Goal: Complete application form: Complete application form

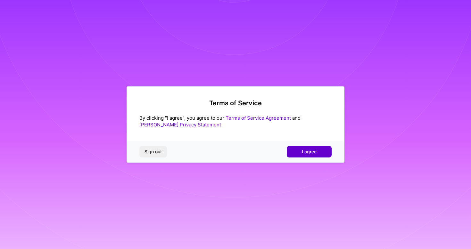
click at [315, 151] on span "I agree" at bounding box center [309, 152] width 15 height 6
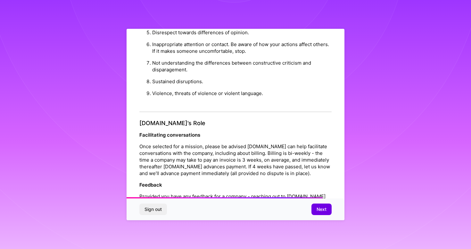
scroll to position [690, 0]
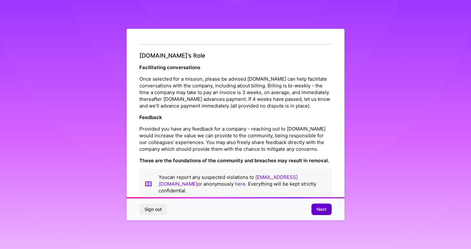
click at [323, 209] on span "Next" at bounding box center [321, 209] width 10 height 6
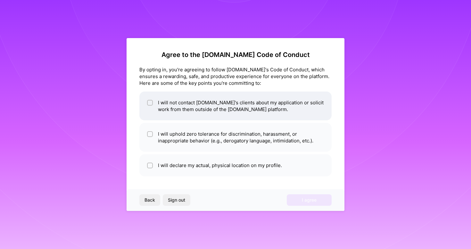
click at [213, 104] on li "I will not contact A.Team's clients about my application or solicit work from t…" at bounding box center [235, 106] width 192 height 29
checkbox input "true"
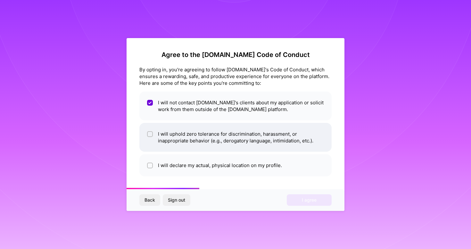
click at [182, 136] on li "I will uphold zero tolerance for discrimination, harassment, or inappropriate b…" at bounding box center [235, 137] width 192 height 29
checkbox input "true"
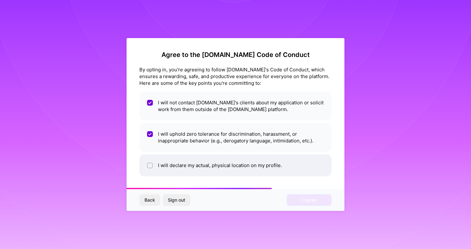
click at [182, 166] on li "I will declare my actual, physical location on my profile." at bounding box center [235, 165] width 192 height 22
checkbox input "true"
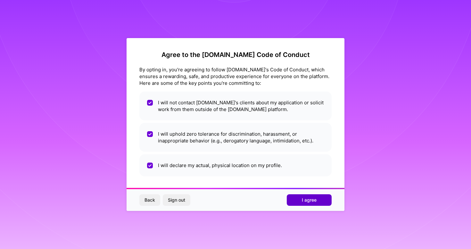
click at [321, 199] on button "I agree" at bounding box center [309, 200] width 45 height 12
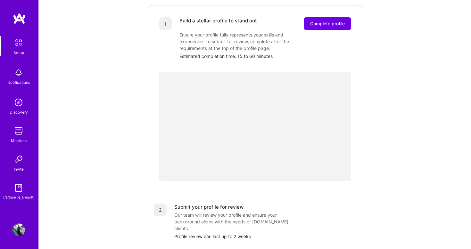
scroll to position [217, 0]
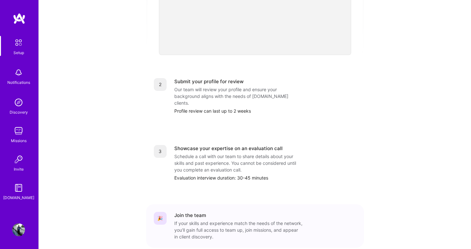
click at [237, 108] on div "Profile review can last up to 2 weeks" at bounding box center [265, 111] width 182 height 7
click at [249, 108] on div "Profile review can last up to 2 weeks" at bounding box center [265, 111] width 182 height 7
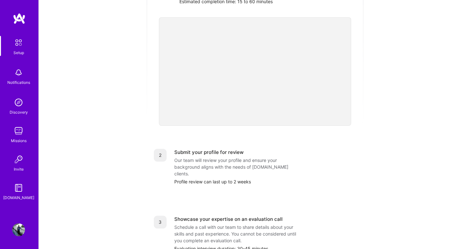
scroll to position [0, 0]
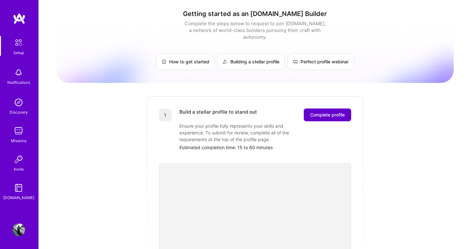
click at [316, 112] on span "Complete profile" at bounding box center [327, 115] width 35 height 6
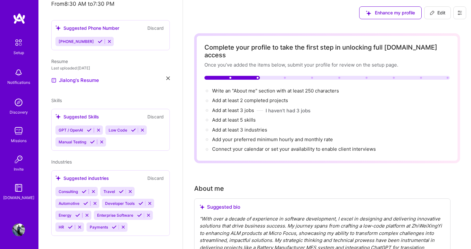
scroll to position [114, 0]
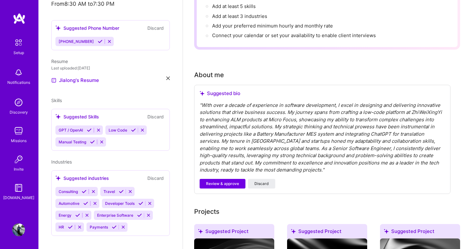
click at [316, 163] on div "" With over a decade of experience in software development, I excel in designin…" at bounding box center [322, 138] width 245 height 72
click at [221, 181] on span "Review & approve" at bounding box center [222, 184] width 33 height 6
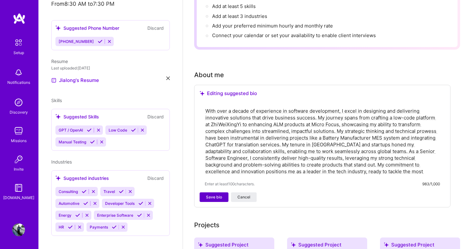
click at [218, 194] on span "Save bio" at bounding box center [214, 197] width 16 height 6
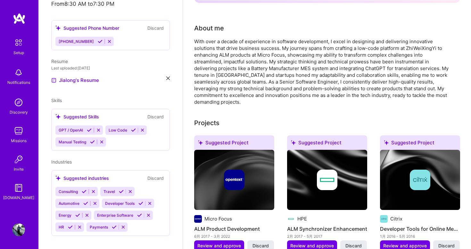
scroll to position [77, 0]
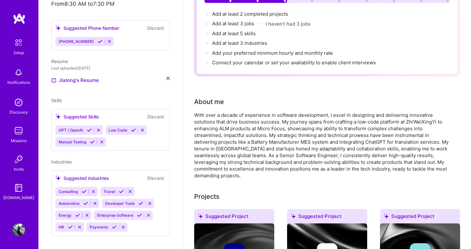
click at [255, 139] on div "With over a decade of experience in software development, I excel in designing …" at bounding box center [322, 145] width 256 height 67
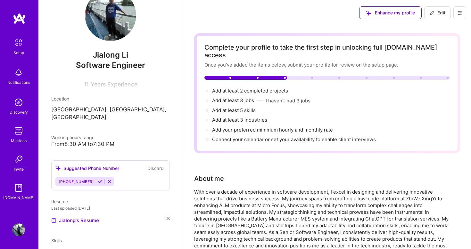
scroll to position [163, 0]
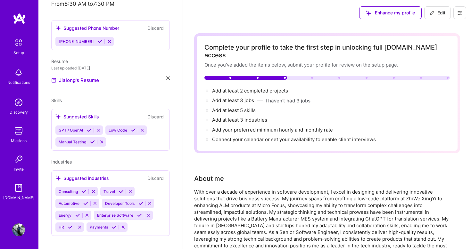
click at [100, 128] on icon at bounding box center [98, 130] width 5 height 5
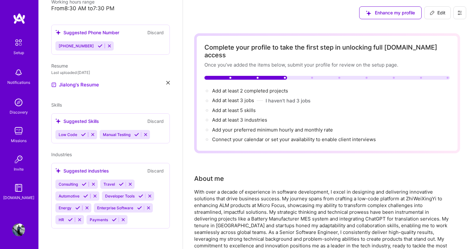
scroll to position [151, 0]
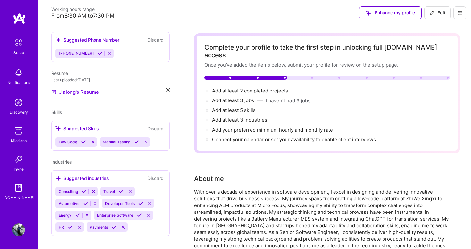
click at [148, 139] on button at bounding box center [145, 141] width 9 height 5
click at [117, 137] on div "Low Code" at bounding box center [110, 141] width 110 height 9
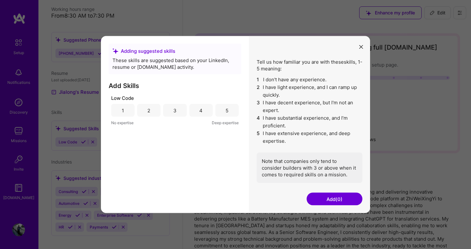
click at [364, 46] on button "modal" at bounding box center [361, 46] width 8 height 11
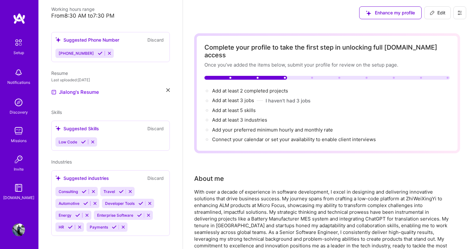
scroll to position [37, 0]
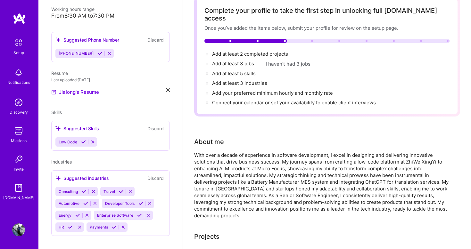
click at [123, 225] on icon at bounding box center [123, 227] width 5 height 5
click at [79, 225] on icon at bounding box center [79, 227] width 5 height 5
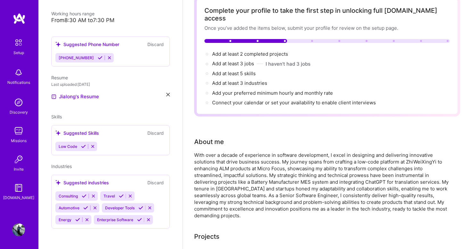
scroll to position [140, 0]
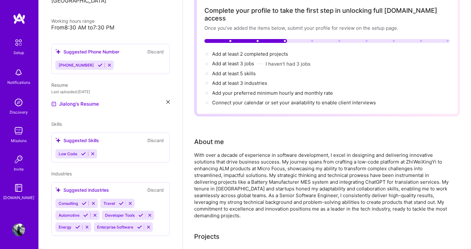
click at [130, 201] on icon at bounding box center [130, 203] width 5 height 5
click at [172, 156] on div "Jialong Li Software Engineer 11 Years Experience Location Shanghai, Shanghai, C…" at bounding box center [110, 124] width 144 height 249
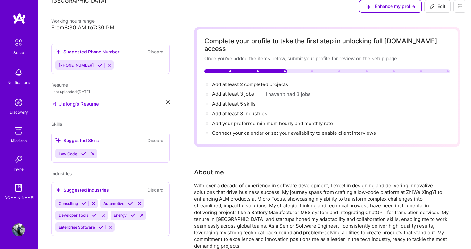
scroll to position [0, 0]
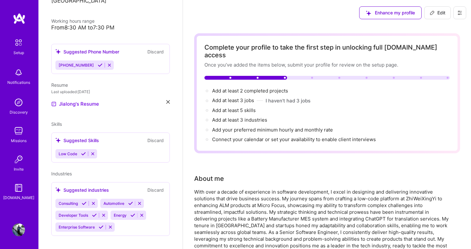
click at [143, 149] on div "Low Code" at bounding box center [110, 153] width 110 height 9
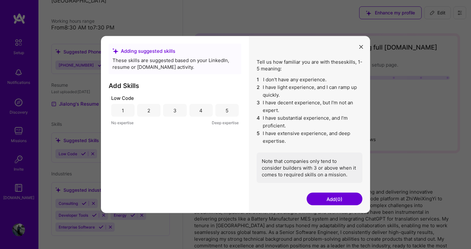
click at [229, 110] on div "5" at bounding box center [226, 110] width 23 height 13
click at [323, 200] on button "Add (1)" at bounding box center [334, 199] width 56 height 13
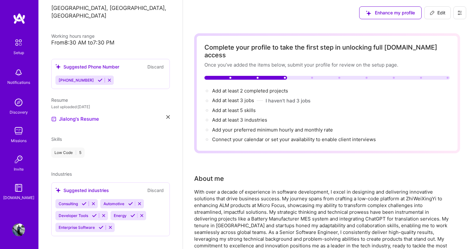
scroll to position [99, 0]
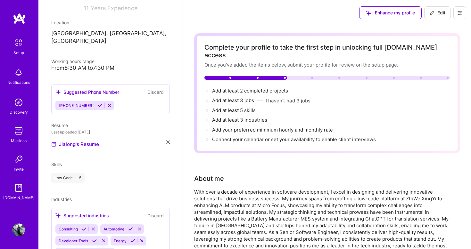
click at [61, 152] on div "Jialong Li Software Engineer 11 Years Experience Location Shanghai, Shanghai, C…" at bounding box center [110, 124] width 144 height 249
click at [59, 162] on span "Skills" at bounding box center [56, 164] width 11 height 5
click at [65, 164] on div "Skills Low Code | 5" at bounding box center [110, 172] width 118 height 22
click at [102, 173] on div "Low Code | 5" at bounding box center [110, 178] width 118 height 10
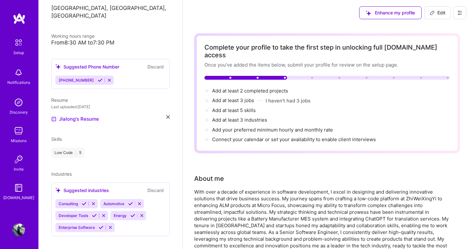
scroll to position [37, 0]
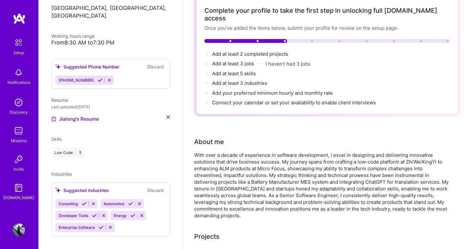
click at [71, 148] on div "Low Code | 5" at bounding box center [67, 153] width 33 height 10
click at [61, 136] on span "Skills" at bounding box center [56, 138] width 11 height 5
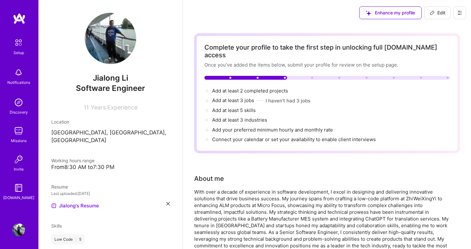
scroll to position [37, 0]
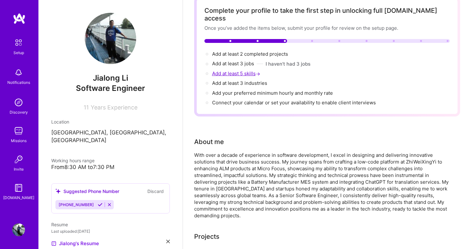
click at [248, 70] on span "Add at least 5 skills →" at bounding box center [236, 73] width 49 height 6
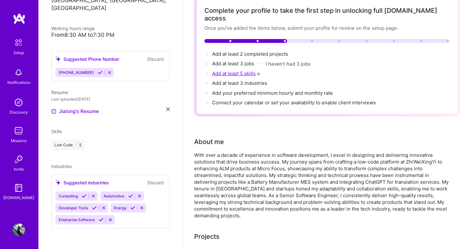
select select "US"
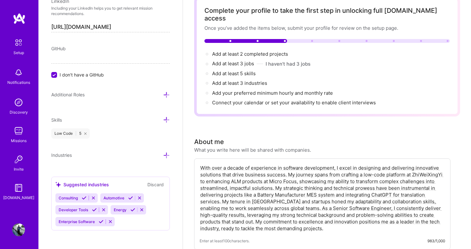
scroll to position [387, 0]
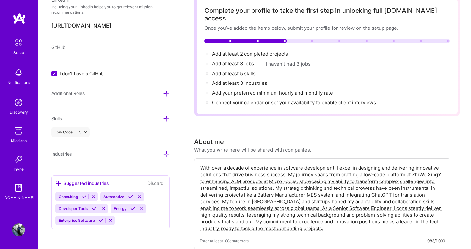
click at [165, 119] on icon at bounding box center [166, 118] width 7 height 7
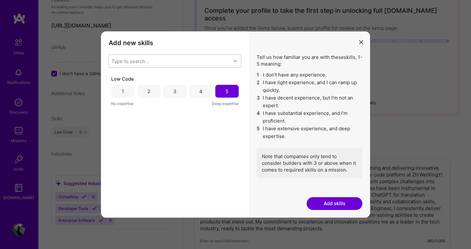
click at [192, 61] on div "Type to search..." at bounding box center [170, 61] width 122 height 13
type input "java"
click at [159, 76] on div "Java" at bounding box center [174, 77] width 125 height 7
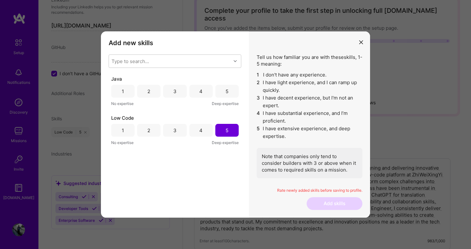
click at [188, 187] on div "Java 1 2 3 4 5 No expertise Deep expertise Low Code 1 2 3 4 5 No expertise Deep…" at bounding box center [175, 132] width 133 height 112
click at [230, 92] on div "5" at bounding box center [226, 91] width 23 height 13
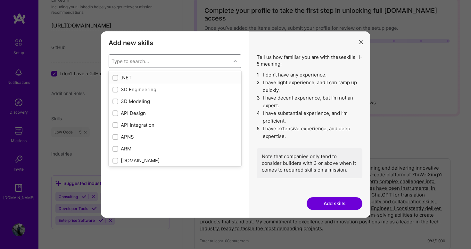
click at [203, 60] on div "Type to search..." at bounding box center [170, 61] width 122 height 13
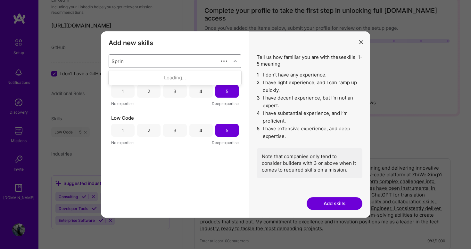
type input "Spring"
click at [142, 91] on div "Spring Boot" at bounding box center [174, 89] width 125 height 7
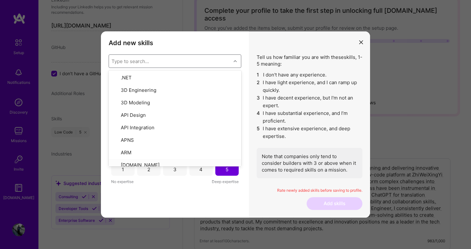
click at [156, 185] on div "Spring Boot 1 2 3 4 5 No expertise Deep expertise Java 1 2 3 4 5 No expertise D…" at bounding box center [175, 132] width 133 height 112
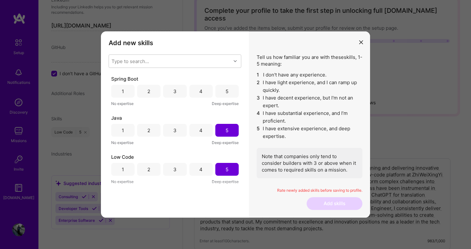
click at [228, 93] on div "5" at bounding box center [226, 91] width 23 height 13
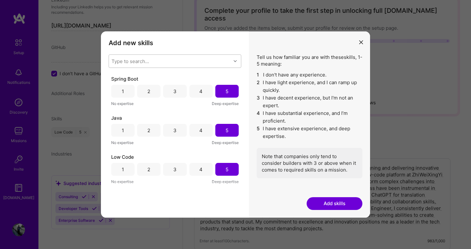
click at [204, 62] on div "Type to search..." at bounding box center [170, 61] width 122 height 13
type input "SQL"
click at [116, 113] on input "modal" at bounding box center [116, 113] width 4 height 4
checkbox input "false"
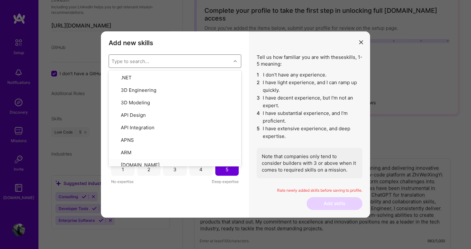
click at [172, 201] on div "Add new skills Tell us how familiar you are with given skills, using between 1 …" at bounding box center [175, 124] width 148 height 186
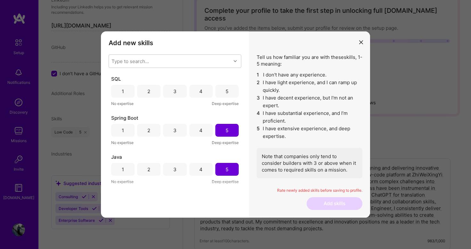
click at [175, 90] on div "3" at bounding box center [174, 91] width 23 height 13
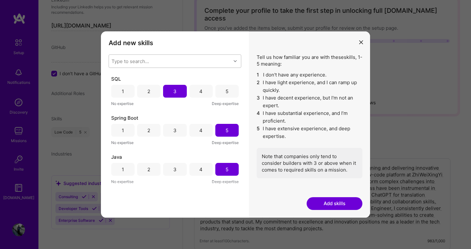
click at [195, 59] on div "Type to search..." at bounding box center [170, 61] width 122 height 13
type input "System"
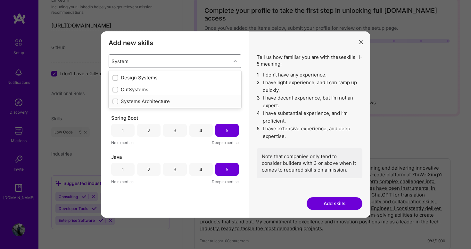
click at [158, 102] on div "Systems Architecture" at bounding box center [174, 101] width 125 height 7
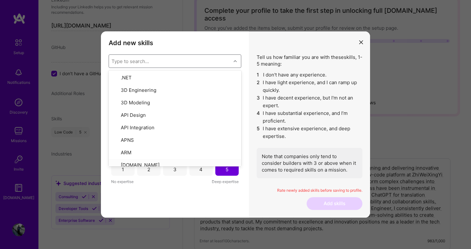
click at [182, 191] on div "Add new skills Tell us how familiar you are with given skills, using between 1 …" at bounding box center [175, 124] width 148 height 186
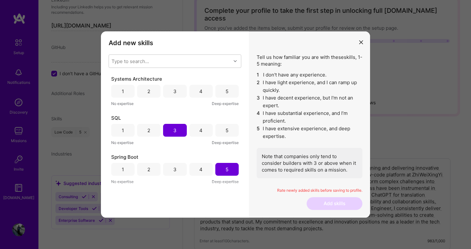
click at [199, 92] on div "4" at bounding box center [200, 91] width 3 height 7
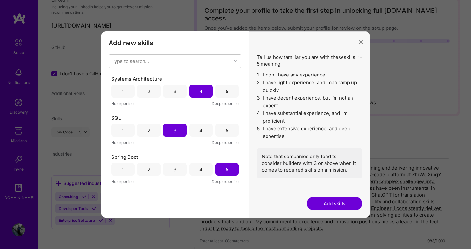
click at [326, 203] on button "Add skills" at bounding box center [334, 203] width 56 height 13
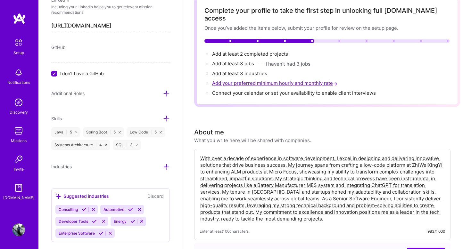
click at [287, 80] on span "Add your preferred minimum hourly and monthly rate →" at bounding box center [275, 83] width 127 height 6
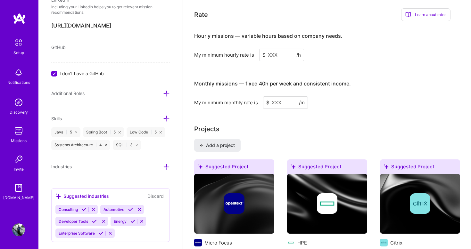
scroll to position [427, 0]
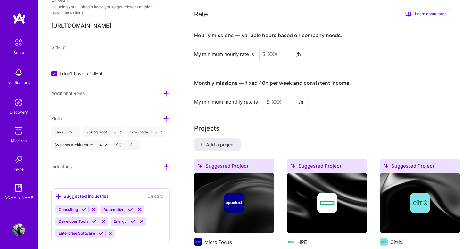
click at [277, 48] on input at bounding box center [281, 54] width 45 height 12
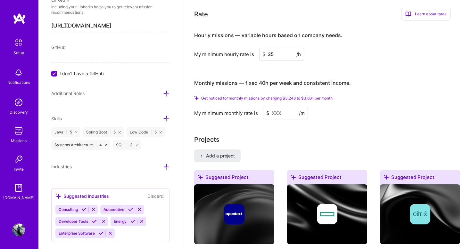
type input "25"
click at [281, 107] on input at bounding box center [285, 113] width 45 height 12
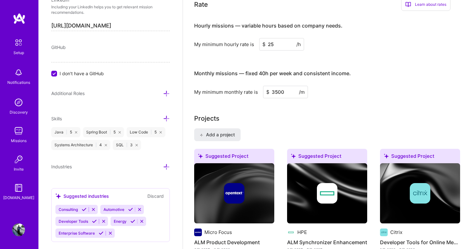
type input "3500"
click at [384, 86] on div "My minimum monthly rate is $ 3500 /m" at bounding box center [322, 92] width 256 height 12
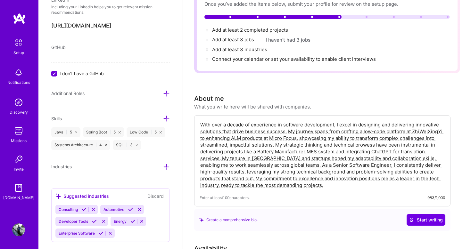
scroll to position [0, 0]
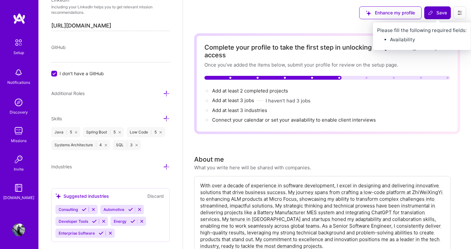
click at [434, 12] on span "Save" at bounding box center [437, 13] width 19 height 6
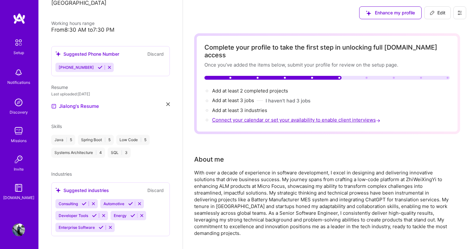
click at [265, 117] on span "Connect your calendar or set your availability to enable client interviews →" at bounding box center [296, 120] width 169 height 6
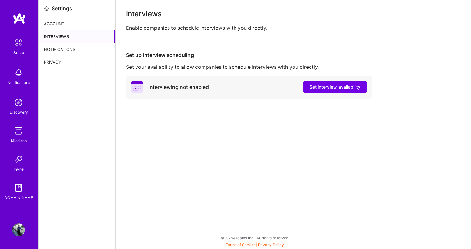
click at [18, 44] on img at bounding box center [18, 42] width 13 height 13
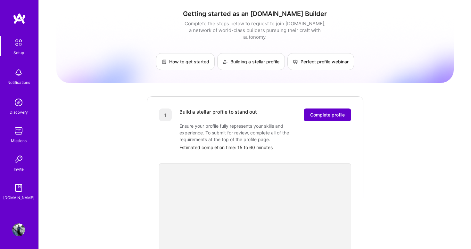
click at [340, 112] on span "Complete profile" at bounding box center [327, 115] width 35 height 6
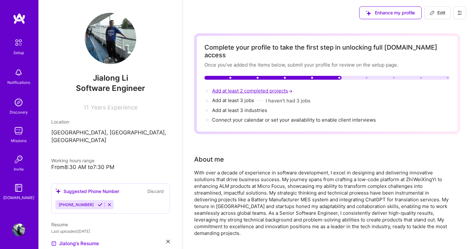
click at [273, 88] on span "Add at least 2 completed projects →" at bounding box center [253, 91] width 82 height 6
select select "US"
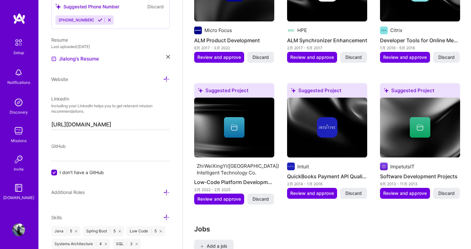
scroll to position [633, 0]
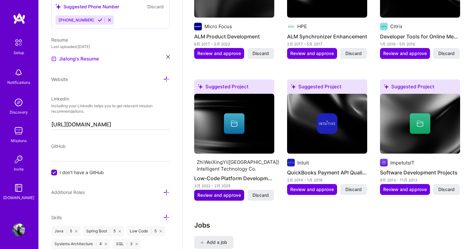
click at [231, 192] on span "Review and approve" at bounding box center [219, 195] width 44 height 6
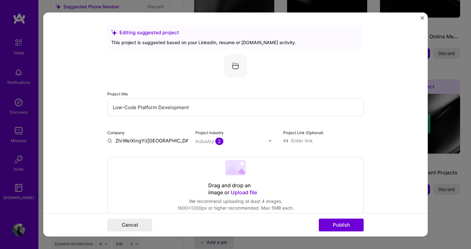
scroll to position [30, 0]
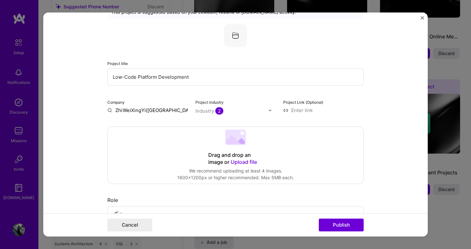
click at [228, 73] on input "Low-Code Platform Development" at bounding box center [235, 77] width 256 height 18
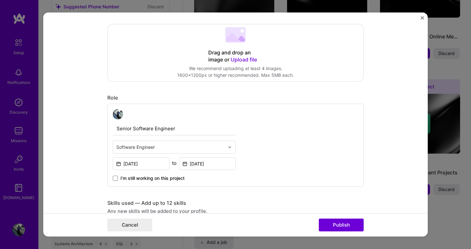
scroll to position [131, 0]
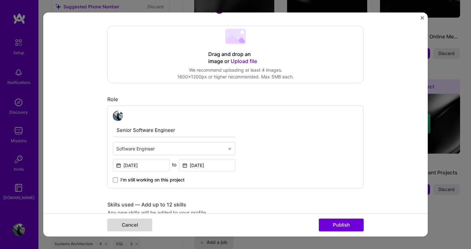
click at [129, 227] on button "Cancel" at bounding box center [129, 225] width 45 height 13
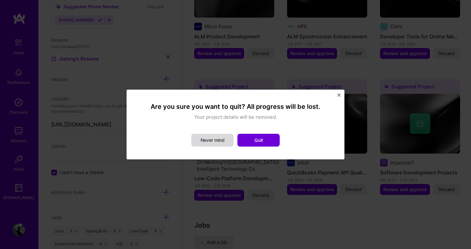
click at [216, 142] on button "Never mind" at bounding box center [212, 140] width 42 height 13
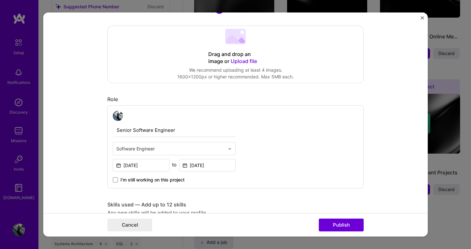
click at [423, 20] on button "Close" at bounding box center [422, 19] width 3 height 7
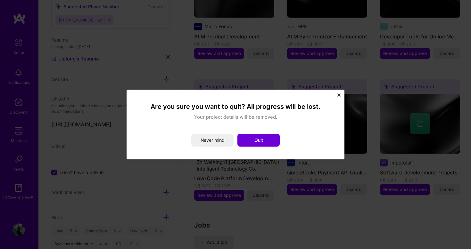
click at [341, 96] on div "Are you sure you want to quit? All progress will be lost. Your project details …" at bounding box center [236, 125] width 218 height 70
click at [339, 94] on img "Close" at bounding box center [338, 95] width 3 height 3
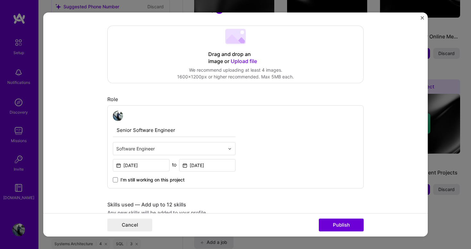
click at [422, 16] on form "Editing suggested project This project is suggested based on your LinkedIn, res…" at bounding box center [235, 124] width 384 height 224
click at [419, 20] on form "Editing suggested project This project is suggested based on your LinkedIn, res…" at bounding box center [235, 124] width 384 height 224
click at [423, 19] on img "Close" at bounding box center [422, 17] width 3 height 3
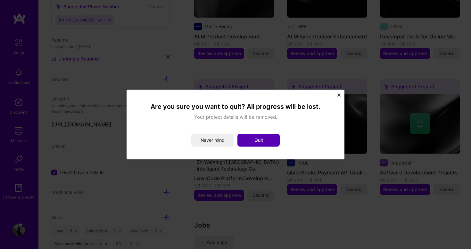
click at [266, 144] on button "Quit" at bounding box center [258, 140] width 42 height 13
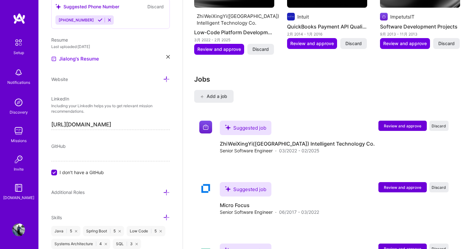
scroll to position [779, 0]
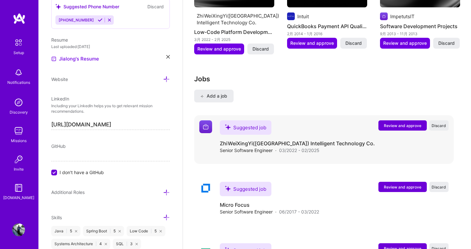
click at [396, 123] on span "Review and approve" at bounding box center [402, 125] width 37 height 5
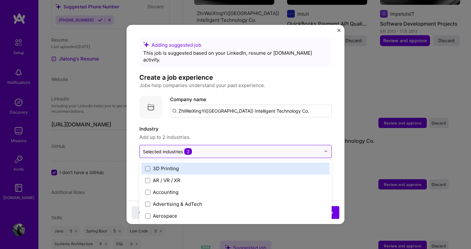
click at [239, 148] on input "text" at bounding box center [232, 151] width 178 height 7
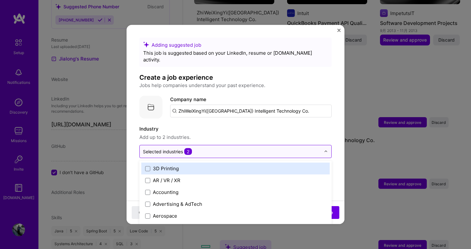
scroll to position [782, 0]
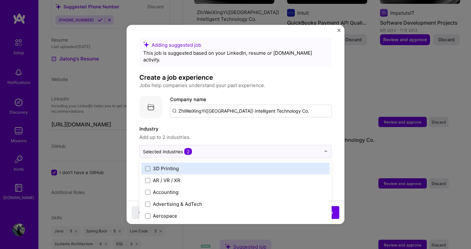
click at [261, 125] on label "Industry" at bounding box center [235, 129] width 192 height 8
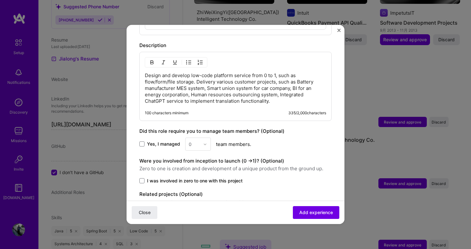
scroll to position [502, 0]
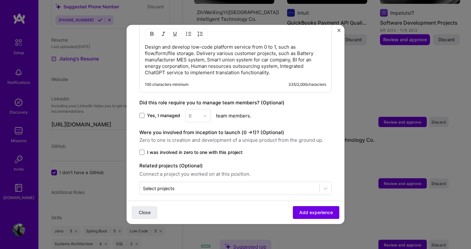
click at [217, 149] on span "I was involved in zero to one with this project" at bounding box center [194, 152] width 95 height 6
click at [0, 0] on input "I was involved in zero to one with this project" at bounding box center [0, 0] width 0 height 0
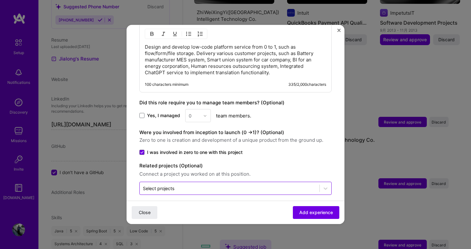
click at [236, 185] on input "text" at bounding box center [229, 188] width 173 height 7
click at [251, 185] on input "text" at bounding box center [229, 188] width 173 height 7
click at [323, 185] on icon at bounding box center [325, 188] width 6 height 6
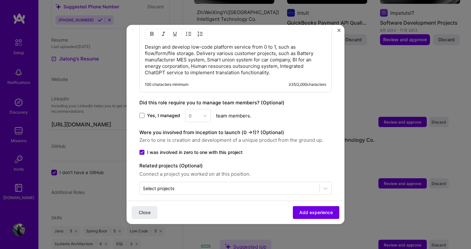
click at [339, 32] on button "Close" at bounding box center [338, 32] width 3 height 7
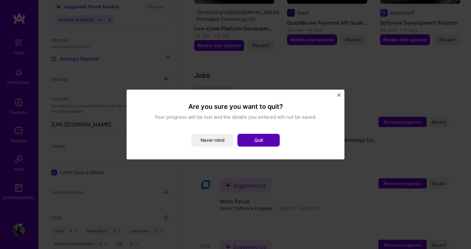
click at [264, 140] on button "Quit" at bounding box center [258, 140] width 42 height 13
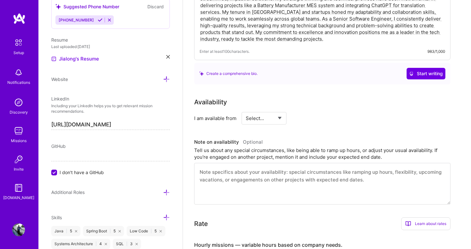
scroll to position [0, 0]
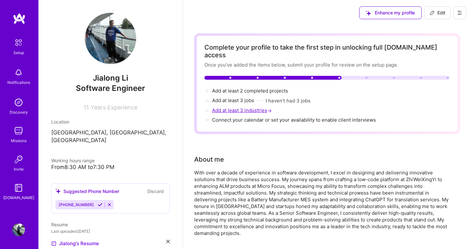
click at [262, 107] on span "Add at least 3 industries →" at bounding box center [242, 110] width 61 height 6
select select "US"
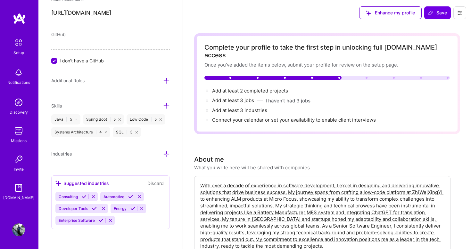
scroll to position [53, 0]
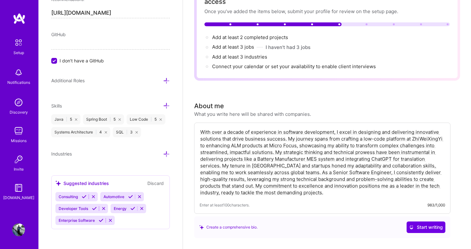
click at [166, 157] on icon at bounding box center [166, 154] width 7 height 7
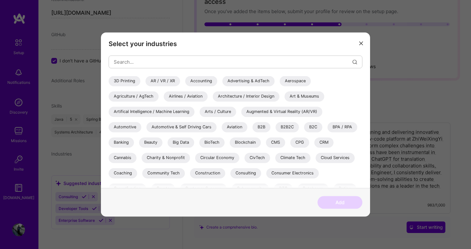
click at [177, 214] on div "Add" at bounding box center [235, 202] width 269 height 29
click at [160, 230] on div "Select your industries 3D Printing AR / VR / XR Accounting Advertising & AdTech…" at bounding box center [235, 124] width 471 height 249
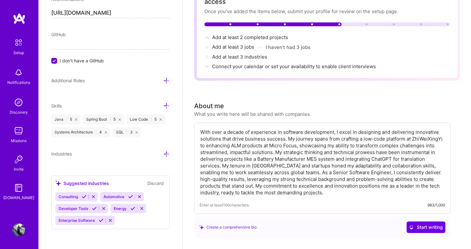
click at [127, 205] on div "Energy" at bounding box center [119, 208] width 18 height 9
click at [130, 209] on icon at bounding box center [132, 208] width 5 height 5
click at [117, 188] on div "Suggested industries Discard Consulting Automotive Developer Tools Enterprise S…" at bounding box center [110, 203] width 118 height 54
click at [99, 181] on div "Suggested industries" at bounding box center [81, 183] width 53 height 7
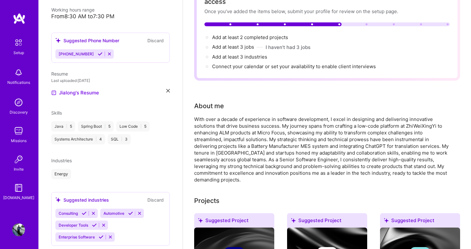
scroll to position [160, 0]
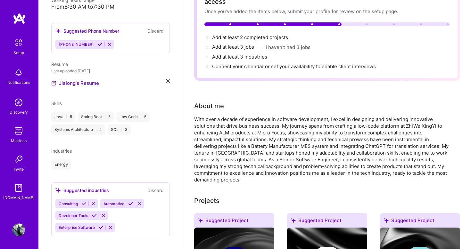
click at [53, 159] on div "Energy" at bounding box center [61, 164] width 20 height 10
click at [165, 159] on div "Energy" at bounding box center [110, 164] width 118 height 10
click at [72, 148] on div "Industries" at bounding box center [110, 151] width 118 height 7
click at [151, 187] on button "Discard" at bounding box center [155, 190] width 20 height 7
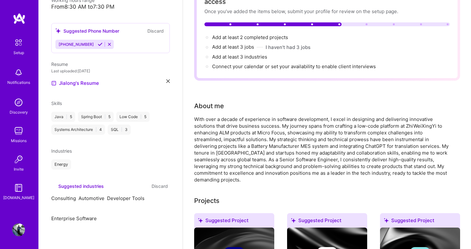
scroll to position [99, 0]
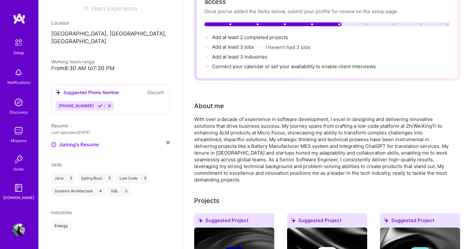
click at [154, 183] on div "Java | 5 Spring Boot | 5 Low Code | 5 Systems Architecture | 4 SQL | 3" at bounding box center [110, 184] width 118 height 23
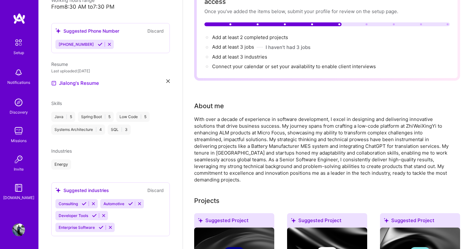
click at [61, 148] on span "Industries" at bounding box center [61, 150] width 20 height 5
click at [61, 100] on div "Skills Java | 5 Spring Boot | 5 Low Code | 5 Systems Architecture | 4 SQL | 3" at bounding box center [110, 117] width 118 height 35
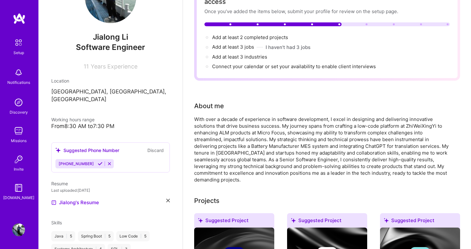
scroll to position [29, 0]
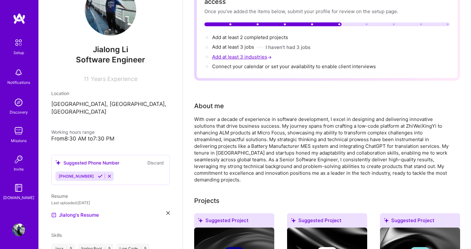
click at [251, 54] on span "Add at least 3 industries →" at bounding box center [242, 57] width 61 height 6
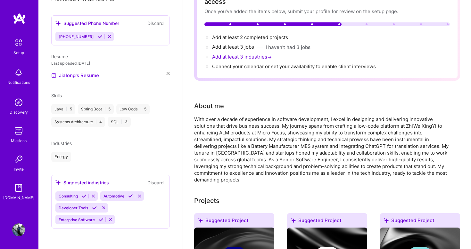
select select "US"
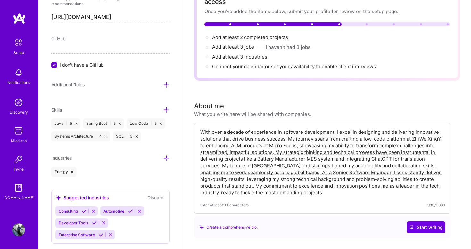
scroll to position [410, 0]
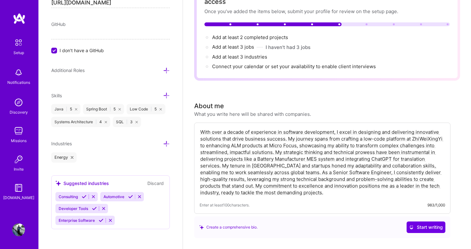
click at [71, 157] on icon at bounding box center [72, 157] width 3 height 3
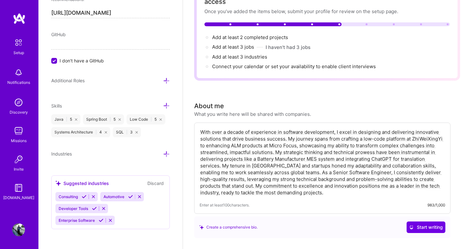
click at [85, 220] on span "Enterprise Software" at bounding box center [77, 220] width 36 height 5
click at [103, 220] on icon at bounding box center [101, 220] width 5 height 5
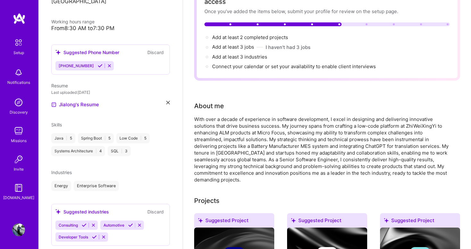
scroll to position [149, 0]
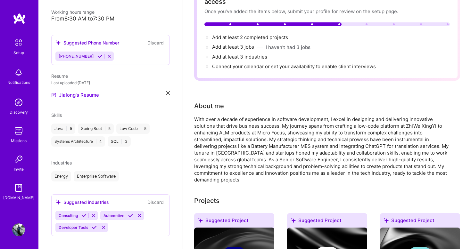
click at [86, 213] on icon at bounding box center [84, 215] width 5 height 5
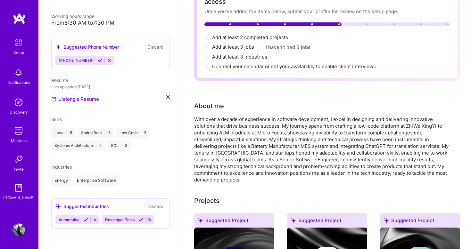
scroll to position [137, 0]
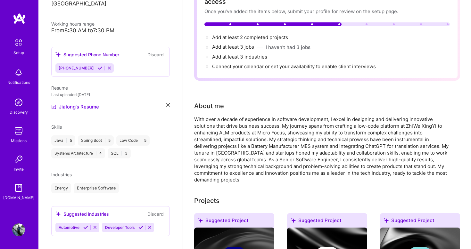
click at [142, 225] on icon at bounding box center [140, 227] width 5 height 5
click at [96, 225] on icon at bounding box center [95, 227] width 5 height 5
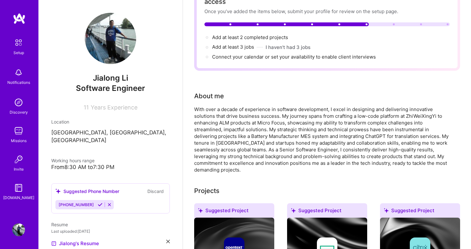
scroll to position [0, 0]
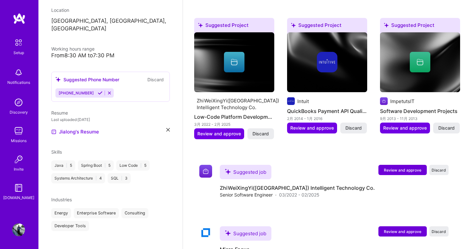
scroll to position [403, 0]
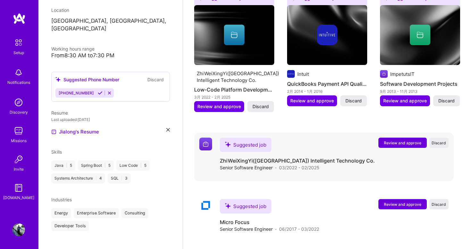
click at [393, 140] on span "Review and approve" at bounding box center [402, 142] width 37 height 5
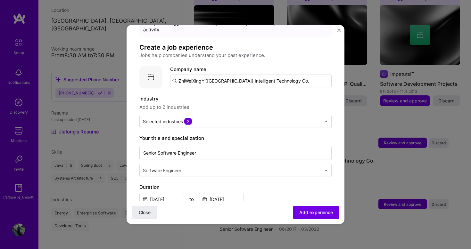
scroll to position [31, 0]
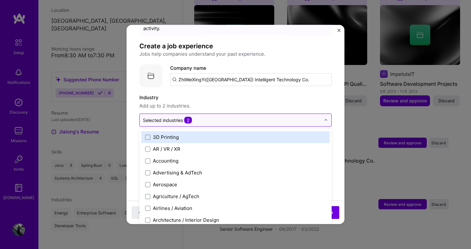
click at [323, 114] on div "Selected industries 2" at bounding box center [232, 120] width 184 height 12
click at [177, 117] on div "Selected industries 2" at bounding box center [167, 120] width 49 height 7
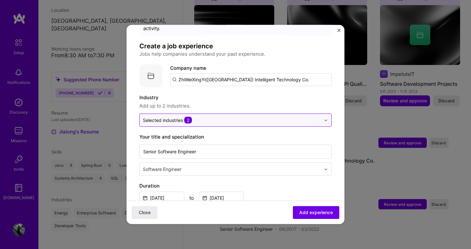
click at [177, 117] on div "Selected industries 2" at bounding box center [167, 120] width 49 height 7
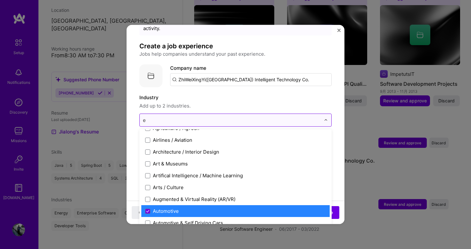
scroll to position [0, 0]
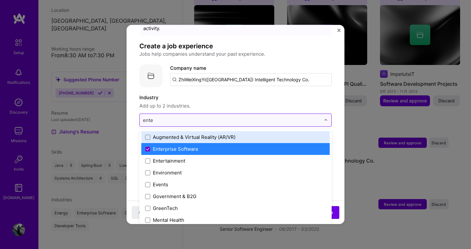
type input "enter"
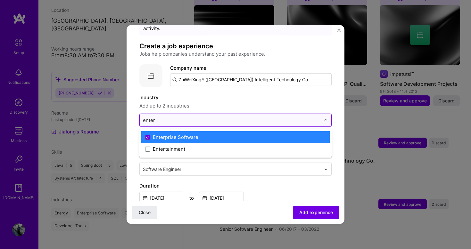
click at [182, 134] on div "Enterprise Software" at bounding box center [175, 137] width 45 height 7
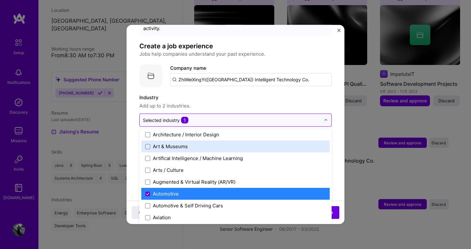
scroll to position [112, 0]
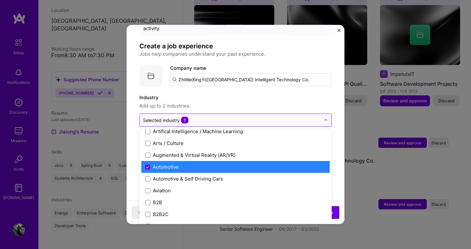
click at [147, 166] on icon at bounding box center [147, 167] width 3 height 3
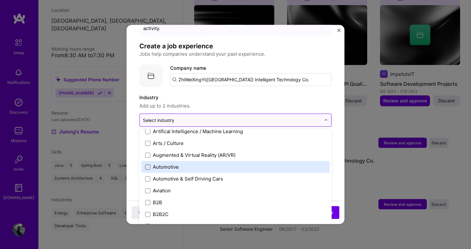
scroll to position [137, 0]
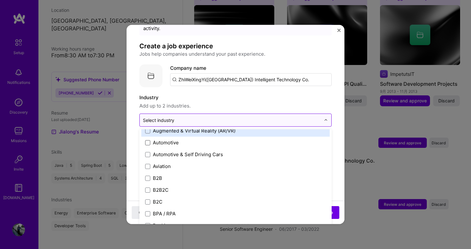
click at [211, 117] on input "text" at bounding box center [232, 120] width 178 height 7
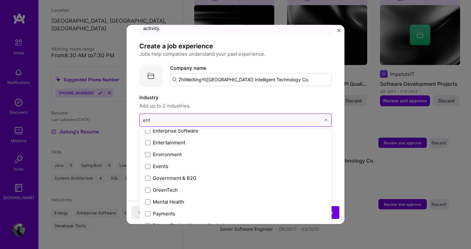
scroll to position [6, 0]
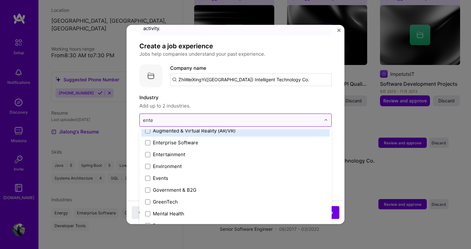
type input "enter"
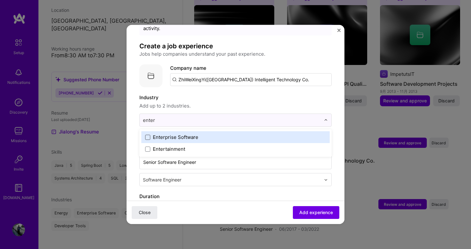
click at [147, 135] on span at bounding box center [147, 137] width 5 height 5
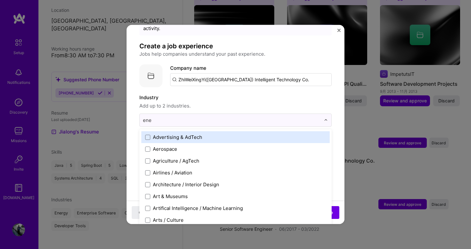
type input "ener"
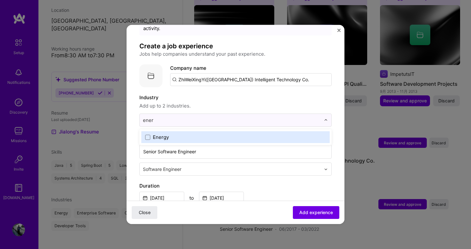
click at [164, 134] on div "Energy" at bounding box center [161, 137] width 16 height 7
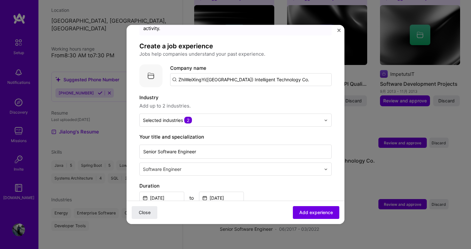
click at [288, 102] on span "Add up to 2 industries." at bounding box center [235, 106] width 192 height 8
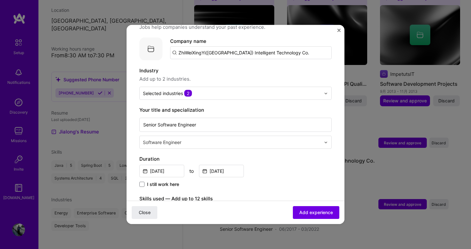
scroll to position [67, 0]
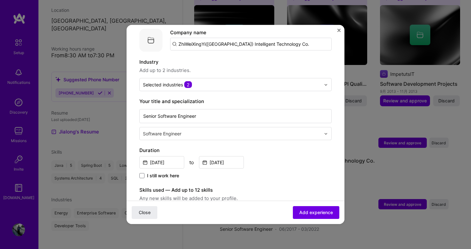
click at [266, 130] on input "text" at bounding box center [232, 133] width 179 height 7
click at [236, 113] on input "Senior Software Engineer" at bounding box center [235, 116] width 192 height 14
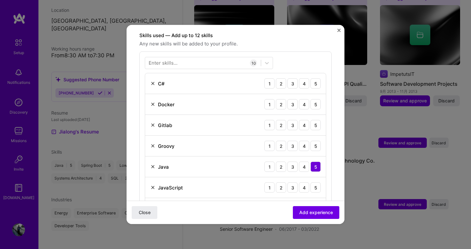
scroll to position [223, 0]
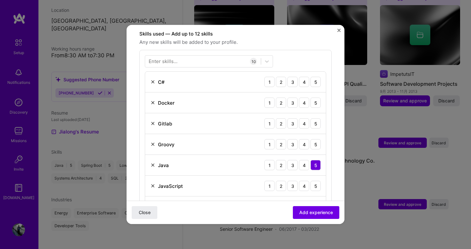
type input "Senior Software Engineer/Tech Lead"
click at [151, 79] on img at bounding box center [152, 81] width 5 height 5
click at [293, 77] on div "3" at bounding box center [292, 82] width 10 height 10
click at [318, 98] on div "5" at bounding box center [315, 103] width 10 height 10
click at [305, 118] on div "4" at bounding box center [304, 123] width 10 height 10
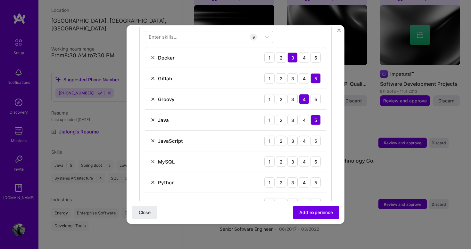
scroll to position [252, 0]
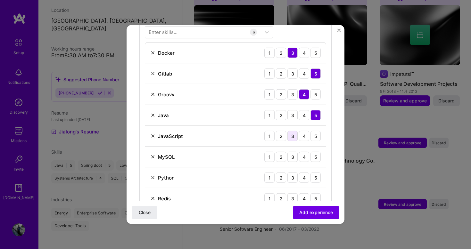
click at [291, 131] on div "3" at bounding box center [292, 136] width 10 height 10
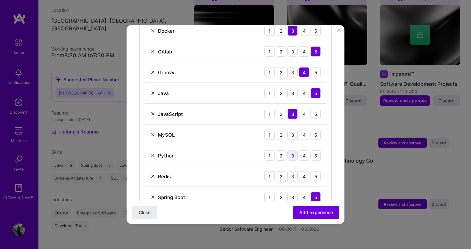
click at [294, 151] on div "3" at bounding box center [292, 156] width 10 height 10
click at [153, 153] on img at bounding box center [152, 155] width 5 height 5
click at [292, 151] on div "3" at bounding box center [292, 156] width 10 height 10
click at [294, 130] on div "3" at bounding box center [292, 135] width 10 height 10
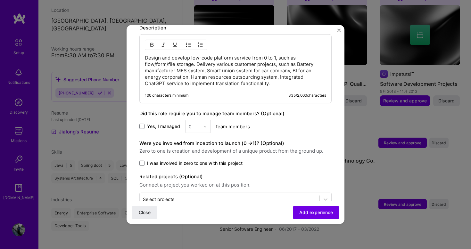
scroll to position [460, 0]
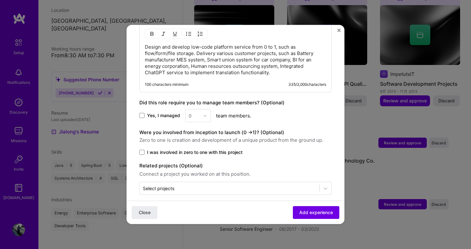
click at [145, 149] on label "I was involved in zero to one with this project" at bounding box center [235, 152] width 192 height 6
click at [0, 0] on input "I was involved in zero to one with this project" at bounding box center [0, 0] width 0 height 0
click at [309, 212] on span "Add experience" at bounding box center [316, 212] width 34 height 6
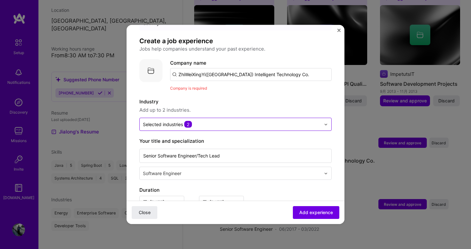
scroll to position [19, 0]
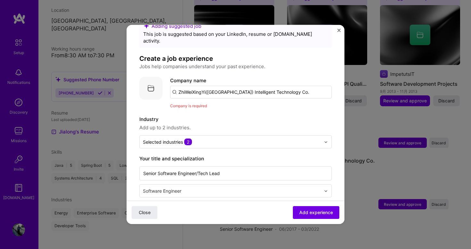
click at [300, 88] on input "ZhiWeiXingYi([GEOGRAPHIC_DATA]) Intelligent Technology Co." at bounding box center [250, 92] width 161 height 13
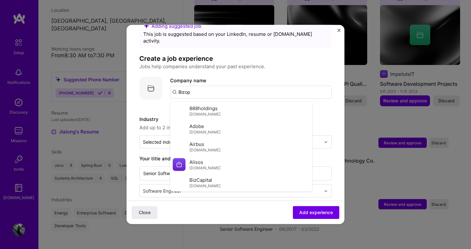
type input "Bizops"
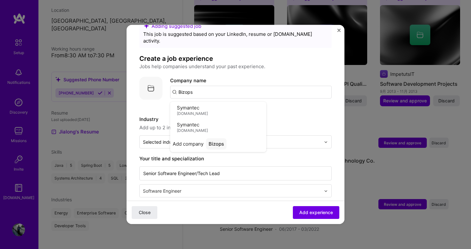
click at [223, 87] on input "Bizops" at bounding box center [250, 92] width 161 height 13
paste input "ZhiWeiXingYi([GEOGRAPHIC_DATA]) Intelligent Technology Co."
type input "ZhiWeiXingYi([GEOGRAPHIC_DATA]) Intelligent Technology Co."
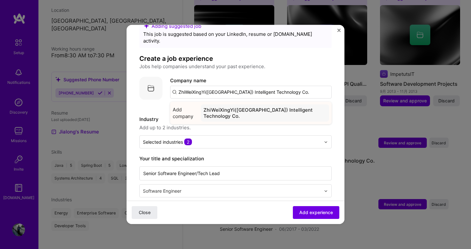
click at [251, 104] on div "ZhiWeiXingYi([GEOGRAPHIC_DATA]) Intelligent Technology Co." at bounding box center [265, 112] width 128 height 17
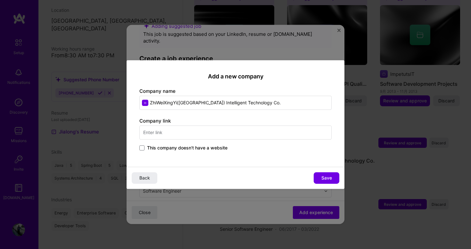
click at [225, 133] on input "text" at bounding box center [235, 133] width 192 height 14
paste input "https://www.bizops.com.cn/"
click at [321, 177] on button "Save" at bounding box center [327, 178] width 26 height 12
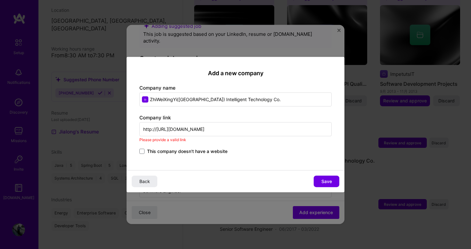
click at [161, 130] on input "http://https://www.bizops.com.cn" at bounding box center [235, 129] width 192 height 14
click at [156, 129] on input "http://https://www.bizops.com.cn" at bounding box center [235, 129] width 192 height 14
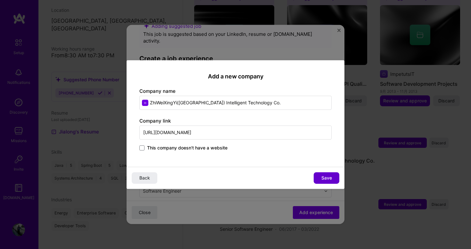
type input "https://www.bizops.com.cn"
click at [331, 178] on span "Save" at bounding box center [326, 178] width 11 height 6
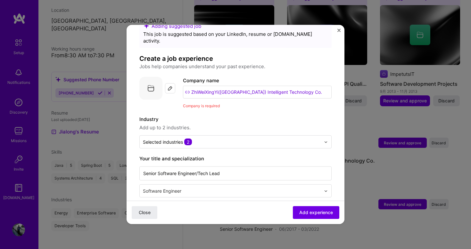
click at [296, 102] on div "Company is required" at bounding box center [257, 105] width 149 height 7
click at [298, 212] on button "Add experience" at bounding box center [316, 212] width 46 height 13
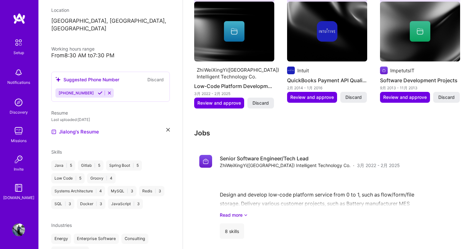
scroll to position [499, 0]
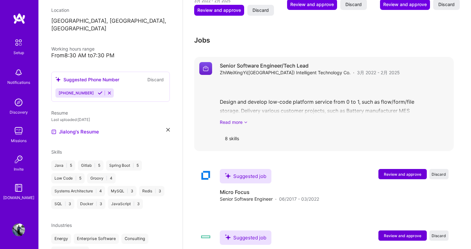
click at [245, 119] on icon at bounding box center [246, 122] width 4 height 7
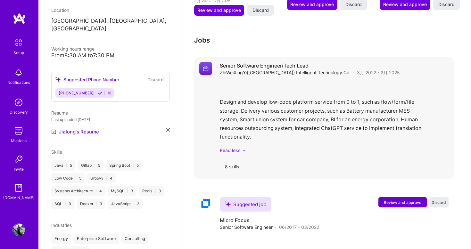
click at [238, 147] on link "Read less" at bounding box center [334, 150] width 229 height 7
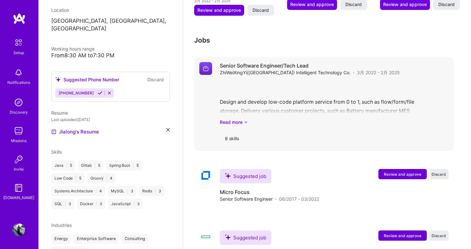
click at [234, 133] on div "8 skills" at bounding box center [232, 138] width 24 height 15
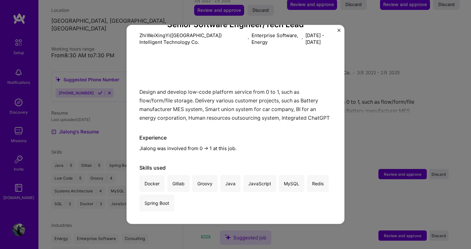
scroll to position [532, 0]
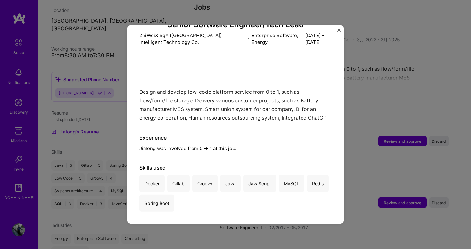
click at [338, 29] on img "Close" at bounding box center [338, 30] width 3 height 3
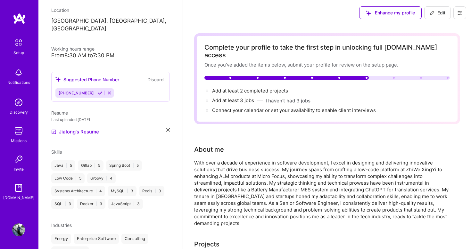
click at [292, 97] on button "I haven't had 3 jobs" at bounding box center [288, 100] width 45 height 7
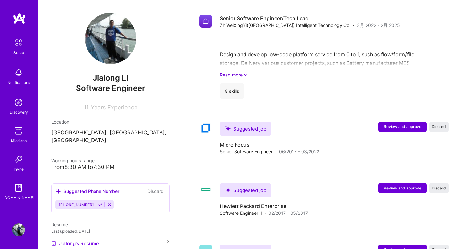
scroll to position [557, 0]
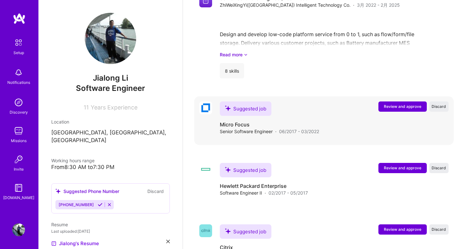
click at [402, 104] on span "Review and approve" at bounding box center [402, 106] width 37 height 5
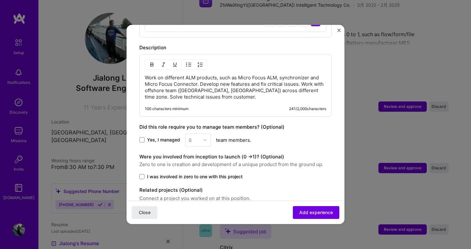
scroll to position [495, 0]
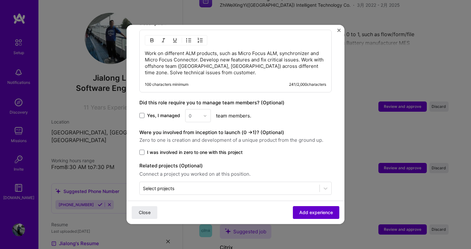
click at [305, 210] on span "Add experience" at bounding box center [316, 212] width 34 height 6
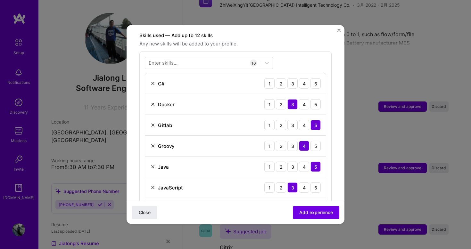
scroll to position [198, 0]
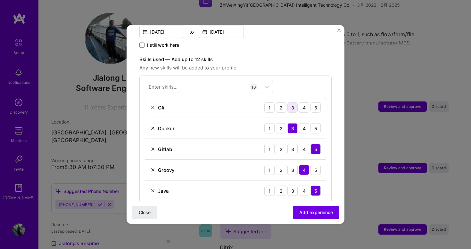
click at [291, 102] on div "3" at bounding box center [292, 107] width 10 height 10
click at [152, 126] on img at bounding box center [152, 128] width 5 height 5
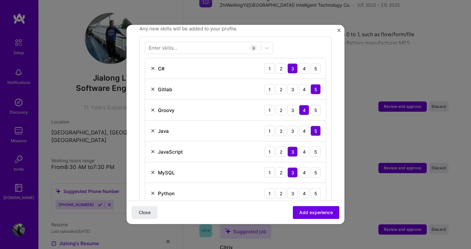
scroll to position [238, 0]
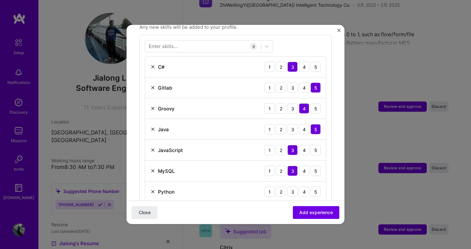
click at [151, 106] on img at bounding box center [152, 108] width 5 height 5
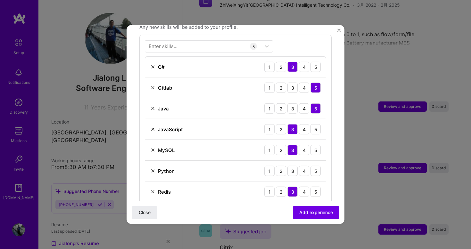
scroll to position [271, 0]
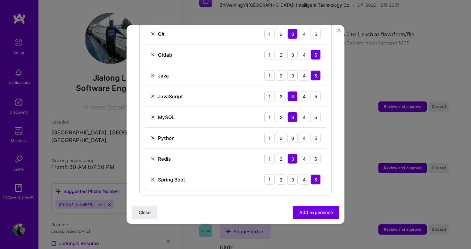
click at [153, 156] on img at bounding box center [152, 158] width 5 height 5
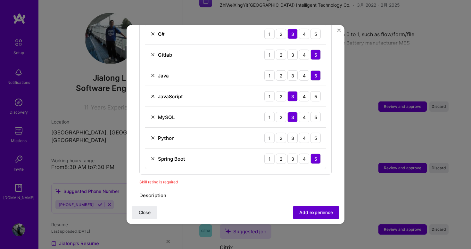
click at [313, 213] on span "Add experience" at bounding box center [316, 212] width 34 height 6
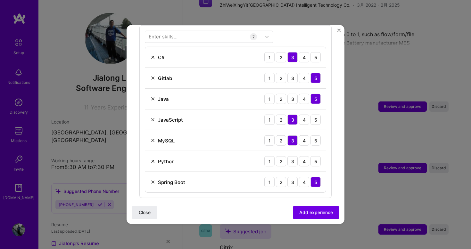
scroll to position [253, 0]
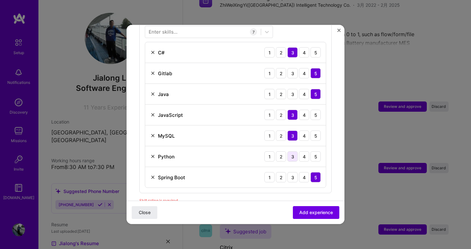
click at [290, 151] on div "3" at bounding box center [292, 156] width 10 height 10
click at [315, 215] on span "Add experience" at bounding box center [316, 212] width 34 height 6
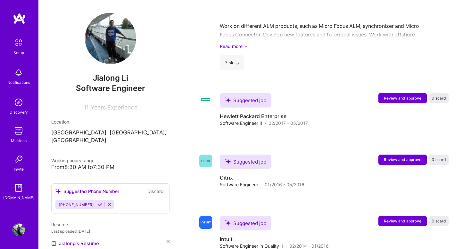
scroll to position [752, 0]
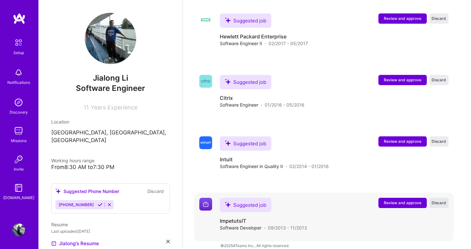
click at [441, 198] on button "Discard" at bounding box center [438, 203] width 19 height 10
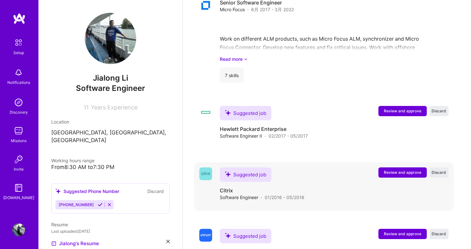
scroll to position [659, 0]
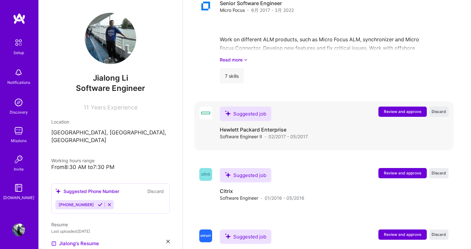
click at [399, 107] on button "Review and approve" at bounding box center [402, 112] width 48 height 10
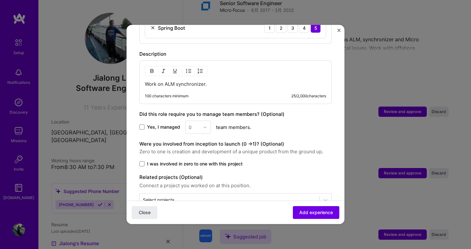
scroll to position [476, 0]
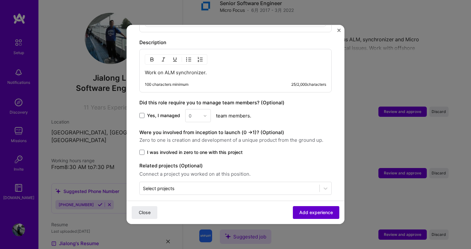
click at [301, 213] on span "Add experience" at bounding box center [316, 212] width 34 height 6
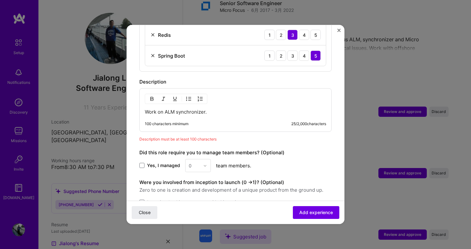
scroll to position [429, 0]
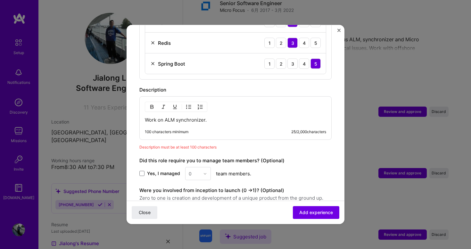
click at [243, 117] on p "Work on ALM synchronizer." at bounding box center [235, 120] width 181 height 6
copy p "Work on ALM synchronizer."
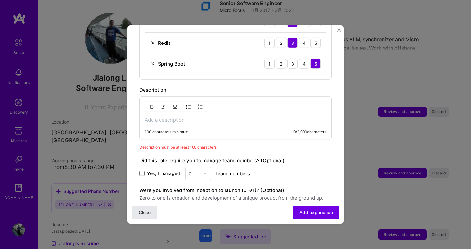
click at [147, 218] on button "Close" at bounding box center [145, 212] width 26 height 13
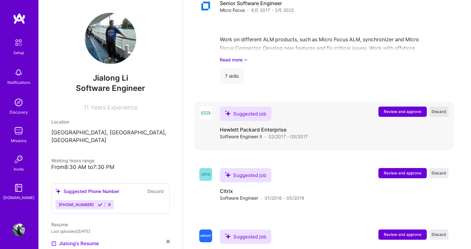
click at [447, 107] on button "Discard" at bounding box center [438, 112] width 19 height 10
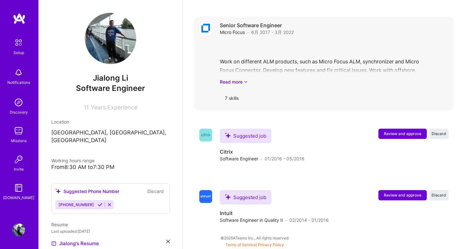
scroll to position [629, 0]
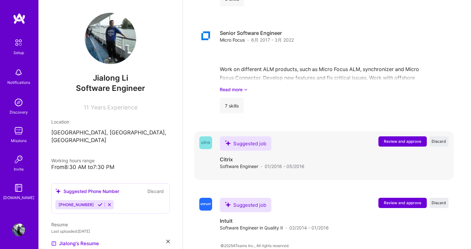
click at [396, 139] on span "Review and approve" at bounding box center [402, 141] width 37 height 5
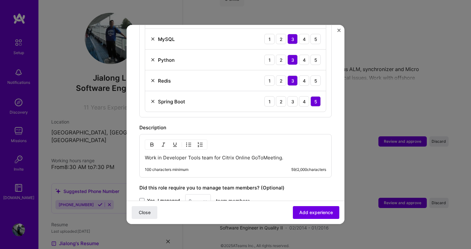
scroll to position [476, 0]
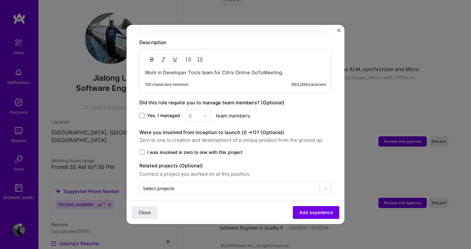
click at [283, 69] on p "Work in Developer Tools team for Citrix Online GoToMeeting." at bounding box center [235, 72] width 181 height 6
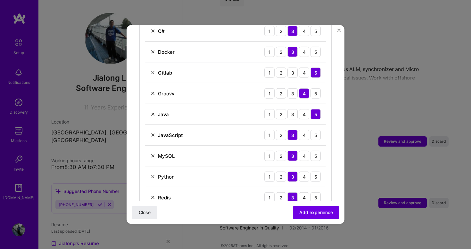
scroll to position [243, 0]
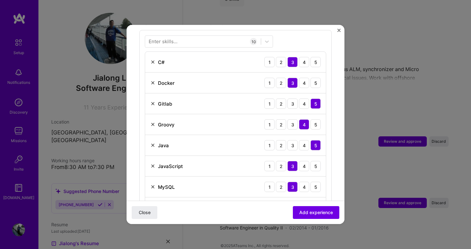
click at [153, 60] on img at bounding box center [152, 62] width 5 height 5
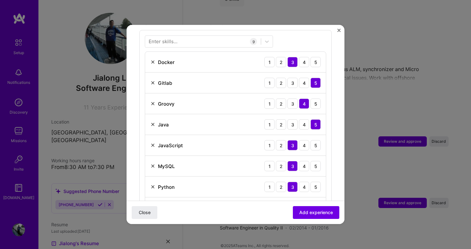
click at [151, 60] on img at bounding box center [152, 62] width 5 height 5
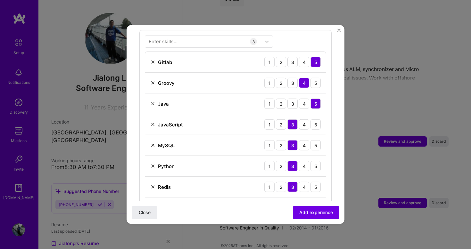
click at [154, 80] on img at bounding box center [152, 82] width 5 height 5
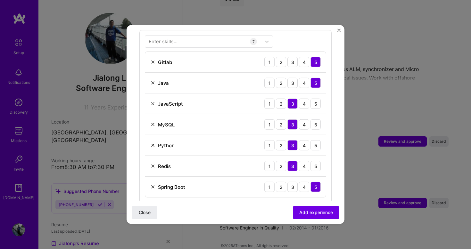
click at [153, 122] on img at bounding box center [152, 124] width 5 height 5
click at [154, 101] on img at bounding box center [152, 103] width 5 height 5
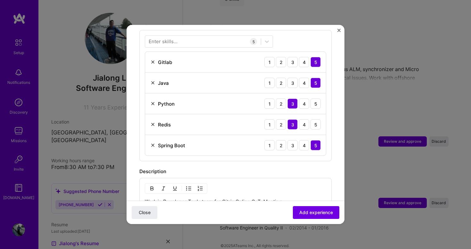
click at [154, 122] on img at bounding box center [152, 124] width 5 height 5
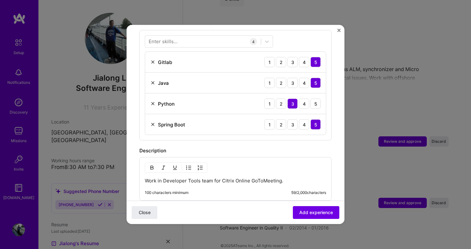
click at [154, 122] on img at bounding box center [152, 124] width 5 height 5
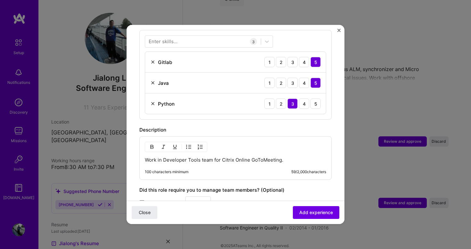
click at [285, 157] on p "Work in Developer Tools team for Citrix Online GoToMeeting." at bounding box center [235, 160] width 181 height 6
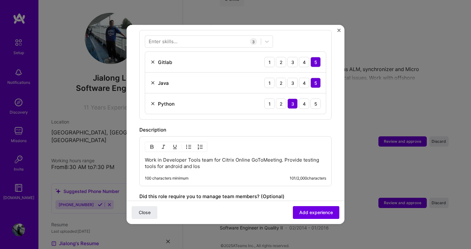
click at [267, 176] on div "100 characters minimum 101 / 2,000 characters" at bounding box center [235, 178] width 181 height 5
click at [231, 162] on p "Work in Developer Tools team for Citrix Online GoToMeeting. Provide testing too…" at bounding box center [235, 163] width 181 height 13
click at [267, 176] on div "100 characters minimum 101 / 2,000 characters" at bounding box center [235, 178] width 181 height 5
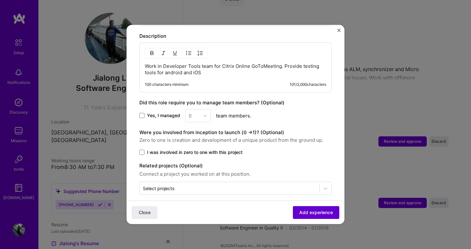
click at [308, 212] on span "Add experience" at bounding box center [316, 212] width 34 height 6
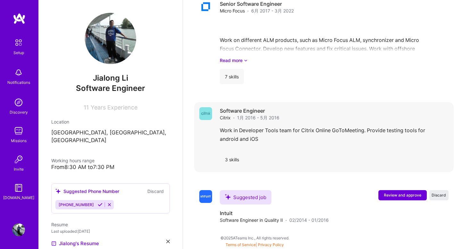
scroll to position [650, 0]
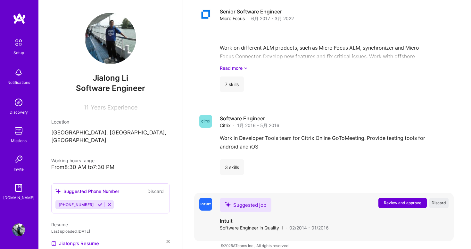
click at [387, 200] on span "Review and approve" at bounding box center [402, 202] width 37 height 5
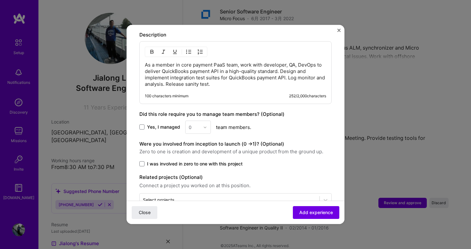
scroll to position [495, 0]
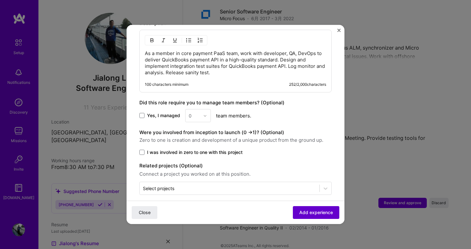
click at [299, 213] on span "Add experience" at bounding box center [316, 212] width 34 height 6
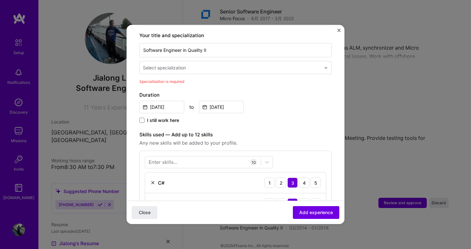
scroll to position [109, 0]
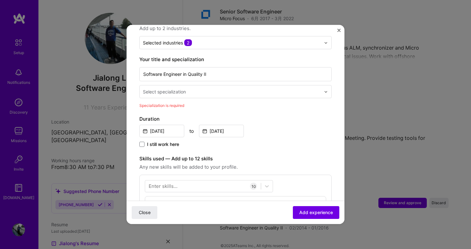
click at [236, 88] on input "text" at bounding box center [232, 91] width 179 height 7
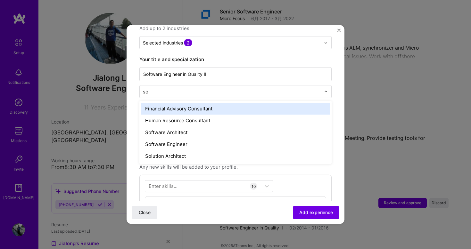
type input "s"
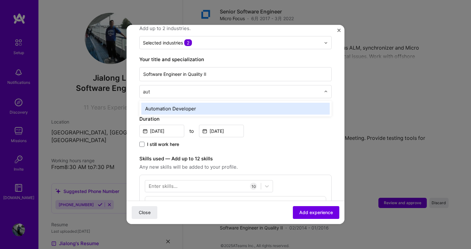
type input "auto"
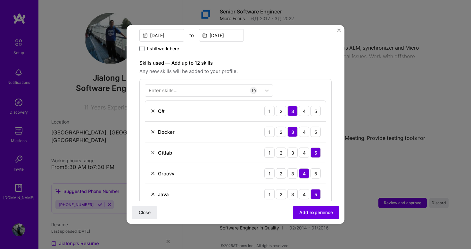
scroll to position [199, 0]
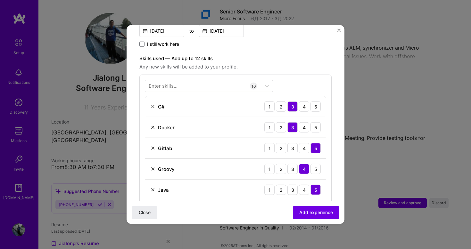
click at [153, 104] on img at bounding box center [152, 106] width 5 height 5
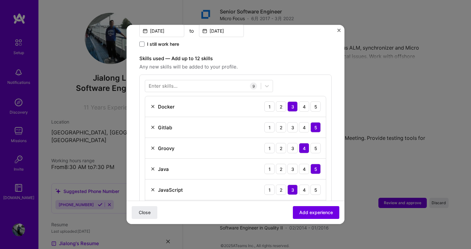
click at [153, 104] on img at bounding box center [152, 106] width 5 height 5
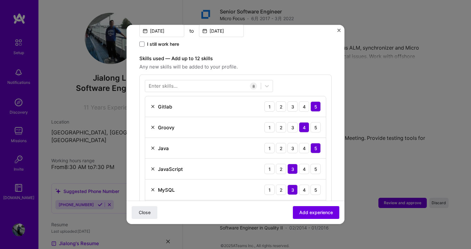
click at [153, 125] on img at bounding box center [152, 127] width 5 height 5
click at [153, 146] on img at bounding box center [152, 148] width 5 height 5
click at [151, 146] on img at bounding box center [152, 148] width 5 height 5
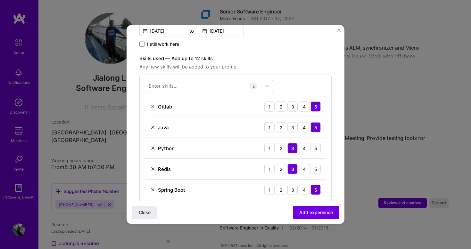
click at [151, 146] on img at bounding box center [152, 148] width 5 height 5
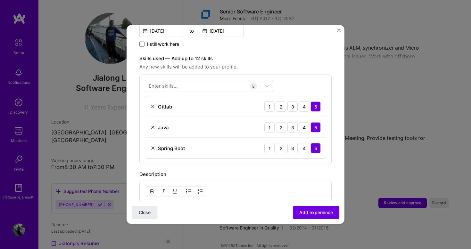
click at [151, 146] on img at bounding box center [152, 148] width 5 height 5
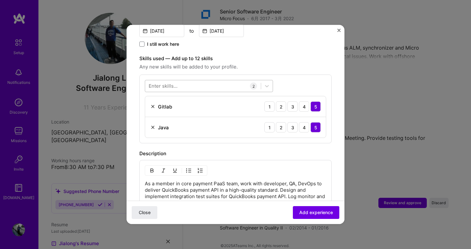
click at [182, 81] on div at bounding box center [203, 86] width 116 height 11
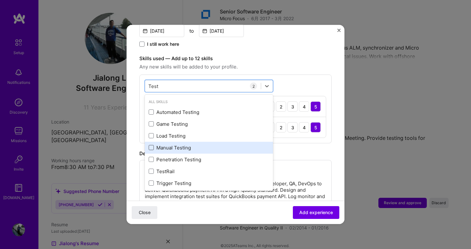
click at [151, 145] on span at bounding box center [151, 147] width 5 height 5
click at [0, 0] on input "checkbox" at bounding box center [0, 0] width 0 height 0
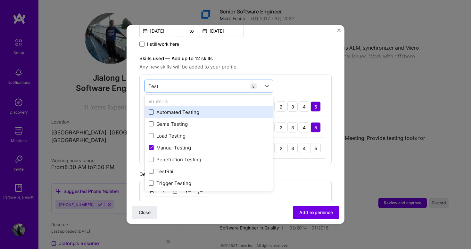
click at [150, 110] on span at bounding box center [151, 112] width 5 height 5
click at [0, 0] on input "checkbox" at bounding box center [0, 0] width 0 height 0
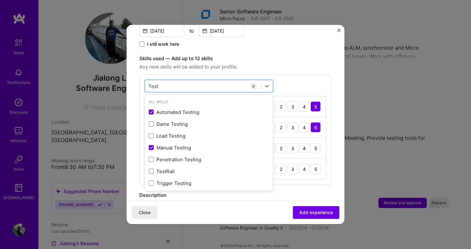
click at [275, 67] on div "Skills used — Add up to 12 skills Any new skills will be added to your profile.…" at bounding box center [235, 120] width 192 height 130
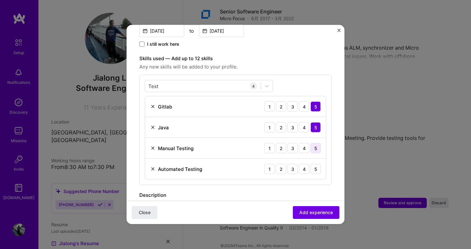
click at [313, 143] on div "5" at bounding box center [315, 148] width 10 height 10
click at [317, 164] on div "5" at bounding box center [315, 169] width 10 height 10
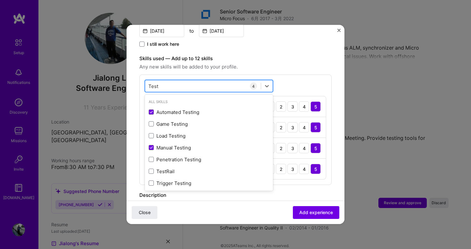
click at [192, 81] on div "Test Test" at bounding box center [203, 86] width 116 height 11
type input "T"
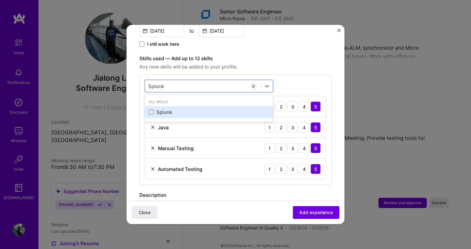
click at [168, 110] on div "Splunk" at bounding box center [209, 112] width 128 height 12
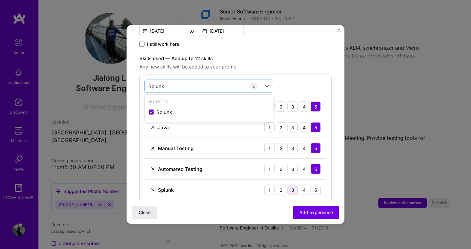
click at [294, 185] on div "3" at bounding box center [292, 190] width 10 height 10
click at [212, 81] on div "Splunk Splunk" at bounding box center [203, 86] width 116 height 11
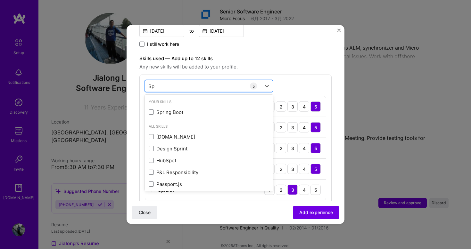
type input "S"
type input "t"
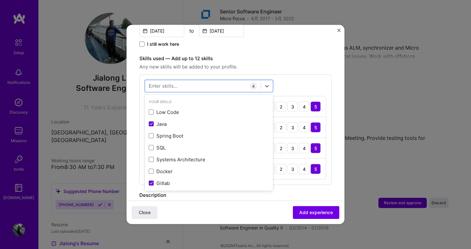
click at [235, 208] on div "Close Add experience" at bounding box center [236, 212] width 218 height 23
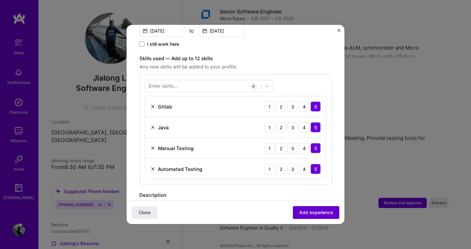
click at [319, 213] on span "Add experience" at bounding box center [316, 212] width 34 height 6
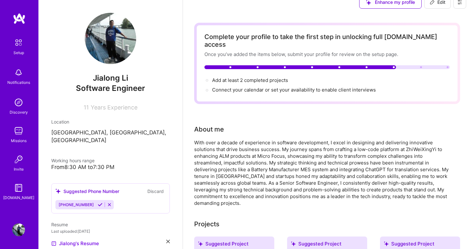
scroll to position [0, 0]
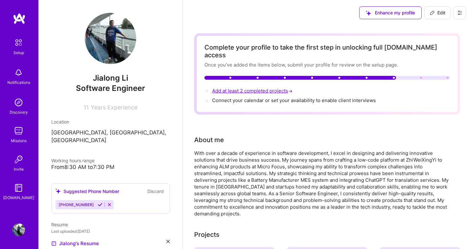
click at [272, 88] on span "Add at least 2 completed projects →" at bounding box center [253, 91] width 82 height 6
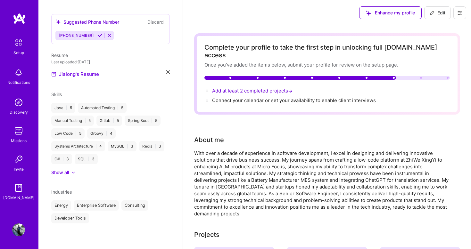
select select "US"
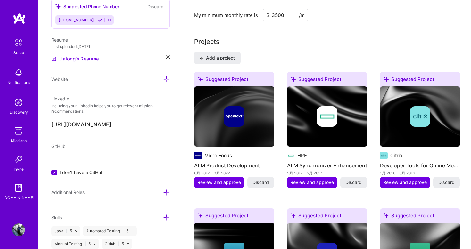
scroll to position [513, 0]
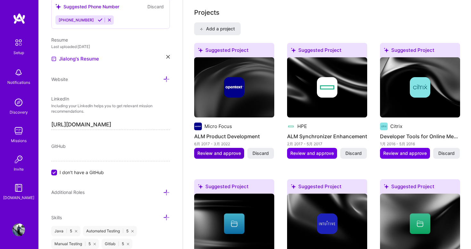
click at [233, 150] on span "Review and approve" at bounding box center [219, 153] width 44 height 6
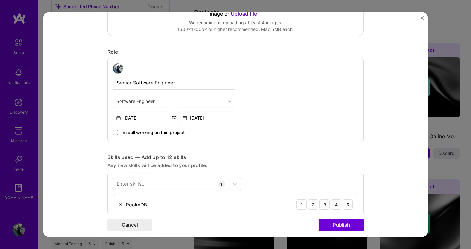
scroll to position [291, 0]
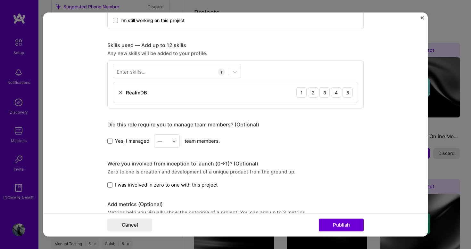
click at [120, 93] on img at bounding box center [120, 92] width 5 height 5
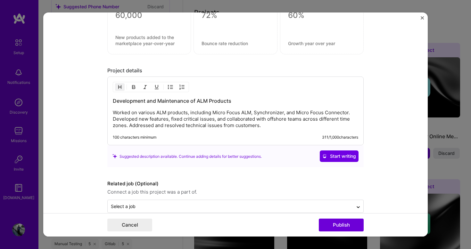
scroll to position [495, 0]
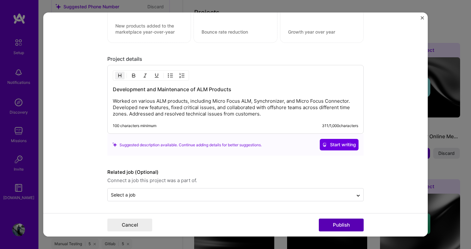
click at [335, 229] on button "Publish" at bounding box center [341, 225] width 45 height 13
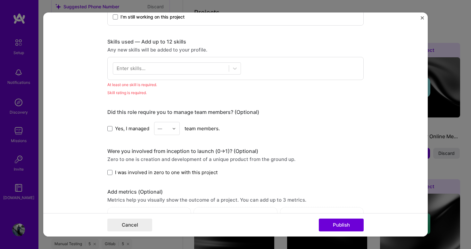
scroll to position [254, 0]
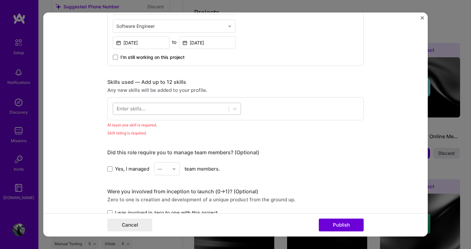
click at [215, 110] on div at bounding box center [171, 108] width 116 height 11
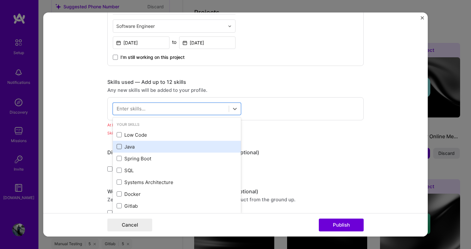
click at [118, 147] on span at bounding box center [119, 146] width 5 height 5
click at [0, 0] on input "checkbox" at bounding box center [0, 0] width 0 height 0
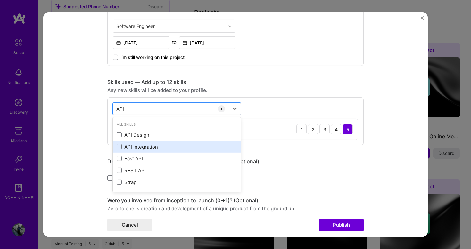
click at [143, 150] on div "API Integration" at bounding box center [177, 146] width 120 height 7
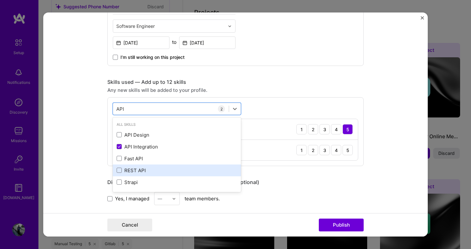
click at [172, 171] on div "REST API" at bounding box center [177, 170] width 120 height 7
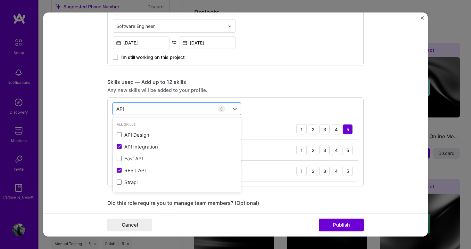
type input "API"
click at [306, 190] on div "Editing suggested project This project is suggested based on your LinkedIn, res…" at bounding box center [235, 139] width 256 height 737
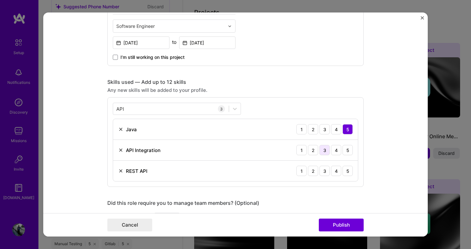
click at [325, 149] on div "3" at bounding box center [324, 150] width 10 height 10
click at [346, 168] on div "5" at bounding box center [347, 171] width 10 height 10
click at [332, 228] on button "Publish" at bounding box center [341, 225] width 45 height 13
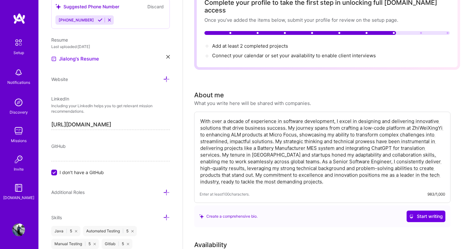
scroll to position [0, 0]
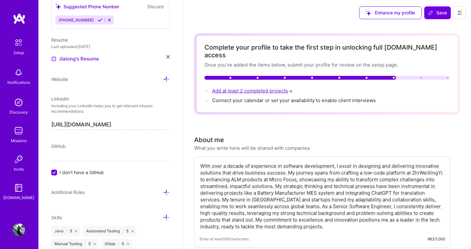
click at [269, 88] on span "Add at least 2 completed projects →" at bounding box center [253, 91] width 82 height 6
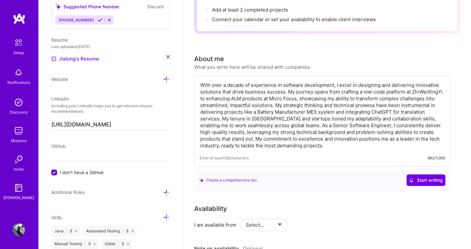
scroll to position [179, 0]
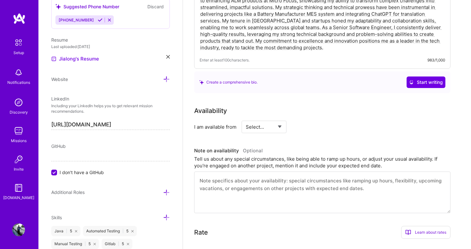
click at [274, 120] on select "Select... Right Now Future Date Not Available" at bounding box center [264, 127] width 37 height 16
select select "Right Now"
click at [246, 119] on select "Select... Right Now Future Date Not Available" at bounding box center [264, 127] width 37 height 16
click at [317, 121] on input at bounding box center [322, 127] width 38 height 12
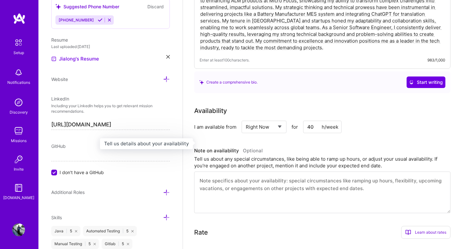
type input "40"
click at [343, 146] on h3 "Note on availability Optional" at bounding box center [322, 151] width 256 height 10
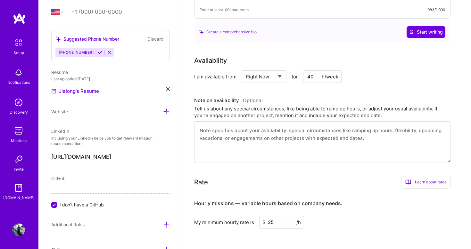
scroll to position [251, 0]
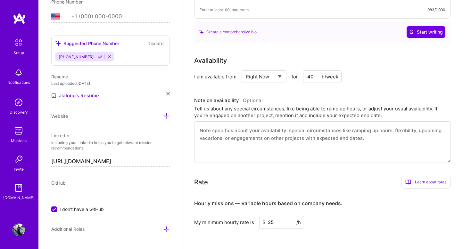
click at [120, 187] on div "GitHub I don't have a GitHub" at bounding box center [110, 196] width 118 height 33
click at [69, 177] on div "Edit photo Jialong Li Software Engineer 11 Years Experience Location This is th…" at bounding box center [110, 124] width 144 height 249
click at [61, 184] on span "GitHub" at bounding box center [58, 182] width 14 height 5
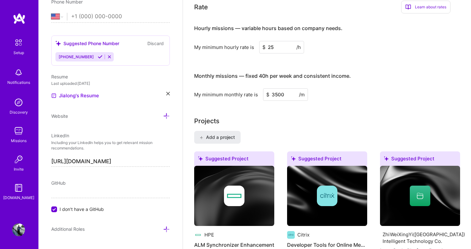
scroll to position [383, 0]
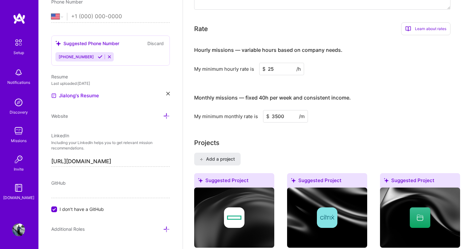
click at [278, 63] on input "25" at bounding box center [281, 69] width 45 height 12
type input "30"
click at [315, 110] on div "My minimum monthly rate is $ 3500 /m" at bounding box center [322, 116] width 256 height 12
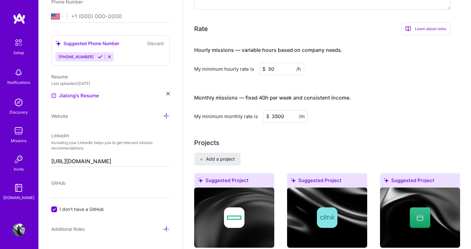
click at [273, 138] on div "Projects" at bounding box center [327, 143] width 266 height 10
click at [280, 113] on input "3500" at bounding box center [285, 116] width 45 height 12
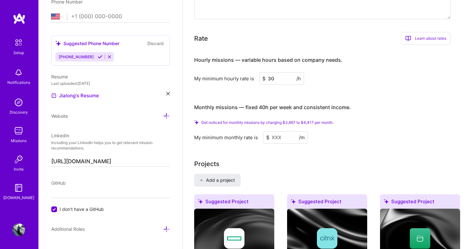
click at [278, 131] on input at bounding box center [285, 137] width 45 height 12
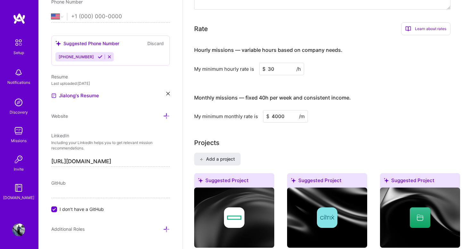
type input "4000"
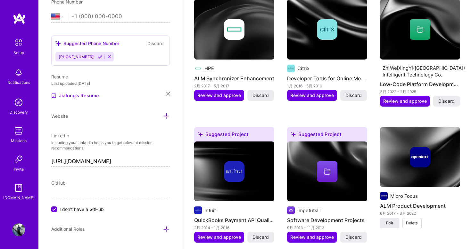
scroll to position [573, 0]
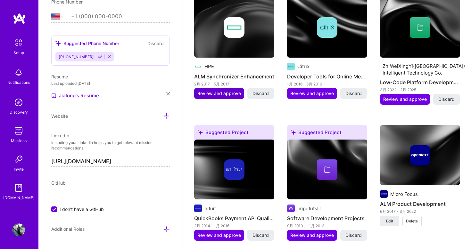
click at [226, 90] on span "Review and approve" at bounding box center [219, 93] width 44 height 6
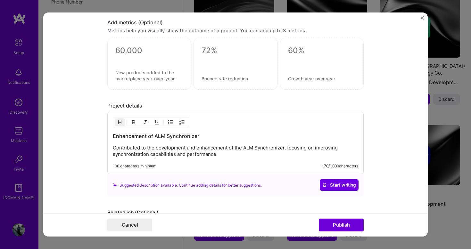
scroll to position [488, 0]
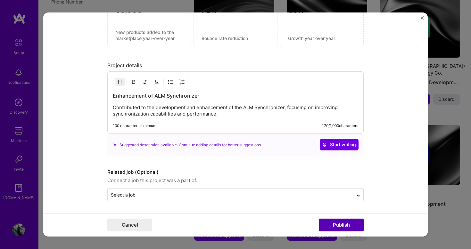
click at [342, 227] on button "Publish" at bounding box center [341, 225] width 45 height 13
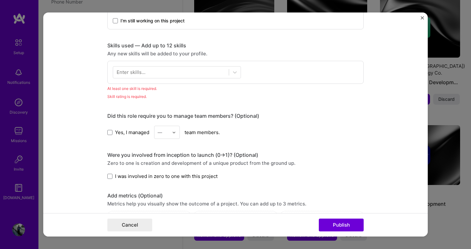
scroll to position [290, 0]
click at [197, 72] on div at bounding box center [171, 72] width 116 height 11
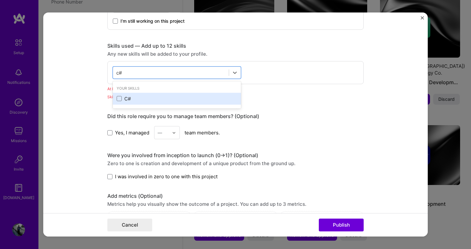
click at [123, 101] on div "C#" at bounding box center [177, 98] width 120 height 7
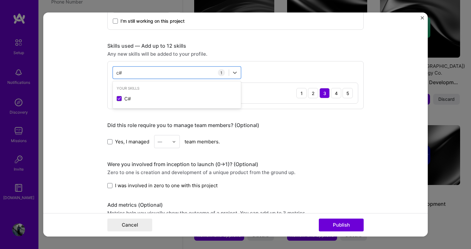
click at [272, 143] on div "Yes, I managed — team members." at bounding box center [235, 141] width 256 height 13
click at [186, 74] on div "c# c#" at bounding box center [171, 72] width 116 height 11
click at [251, 117] on div "Editing suggested project This project is suggested based on your LinkedIn, res…" at bounding box center [235, 79] width 256 height 689
click at [192, 74] on div "c# c#" at bounding box center [171, 72] width 116 height 11
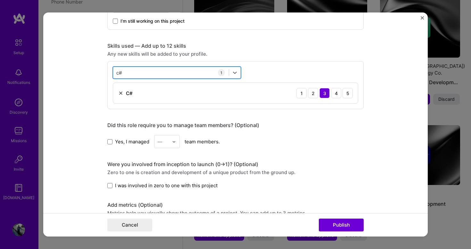
type input "c"
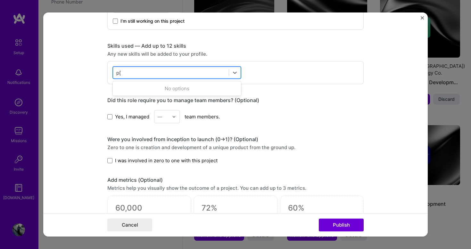
type input "p"
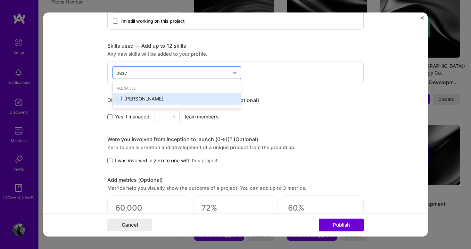
click at [136, 101] on div "Pascal" at bounding box center [177, 98] width 120 height 7
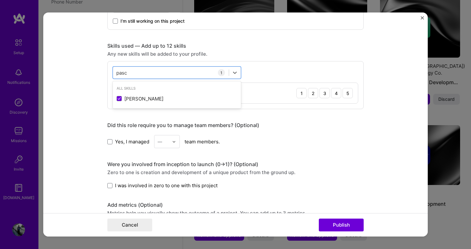
click at [294, 127] on div "Did this role require you to manage team members? (Optional)" at bounding box center [235, 125] width 256 height 7
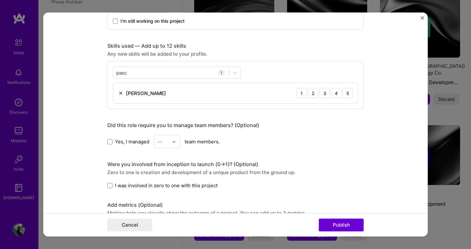
click at [302, 139] on div "Yes, I managed — team members." at bounding box center [235, 141] width 256 height 13
click at [237, 72] on icon at bounding box center [235, 72] width 6 height 6
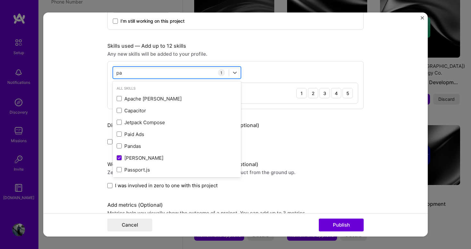
type input "p"
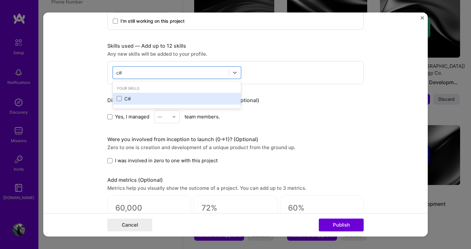
click at [134, 103] on div "C#" at bounding box center [177, 99] width 128 height 12
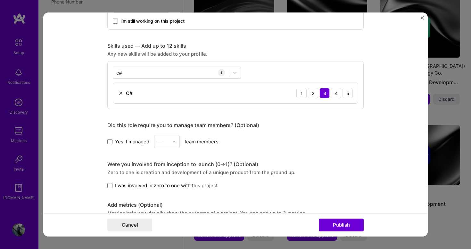
click at [274, 114] on div "Editing suggested project This project is suggested based on your LinkedIn, res…" at bounding box center [235, 79] width 256 height 689
click at [198, 71] on div "c# c#" at bounding box center [171, 72] width 116 height 11
type input "c"
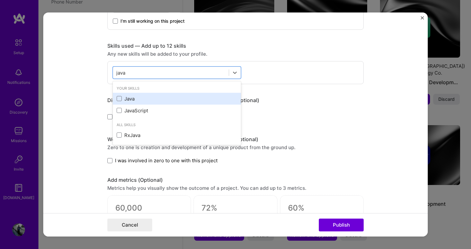
click at [129, 100] on div "Java" at bounding box center [177, 98] width 120 height 7
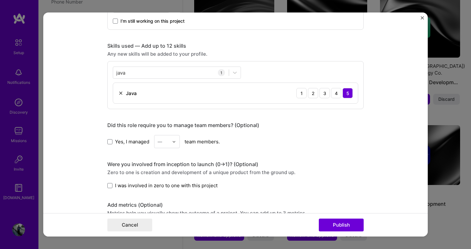
click at [323, 116] on div "Editing suggested project This project is suggested based on your LinkedIn, res…" at bounding box center [235, 79] width 256 height 689
click at [121, 94] on img at bounding box center [120, 93] width 5 height 5
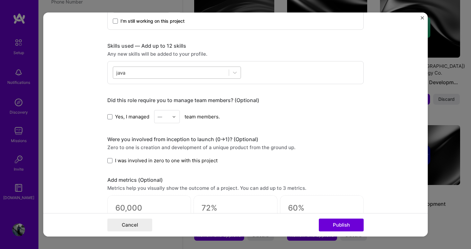
click at [219, 75] on div "java java" at bounding box center [171, 72] width 116 height 11
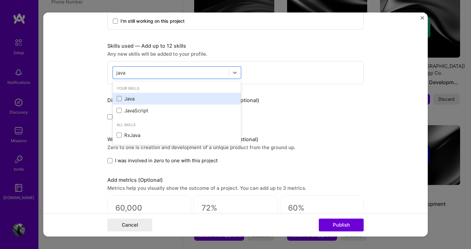
click at [122, 97] on div "Java" at bounding box center [177, 98] width 120 height 7
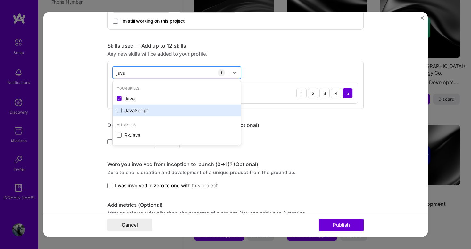
click at [137, 111] on div "JavaScript" at bounding box center [177, 110] width 120 height 7
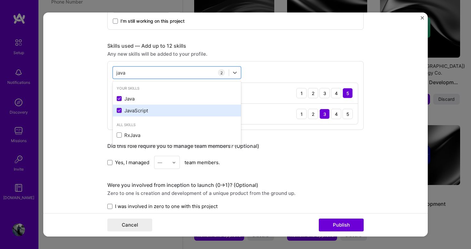
click at [122, 111] on div "JavaScript" at bounding box center [177, 110] width 120 height 7
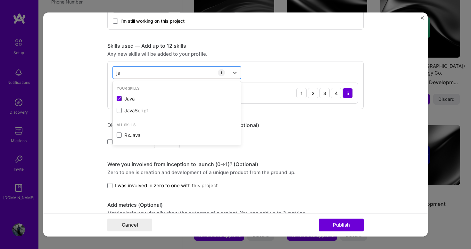
type input "j"
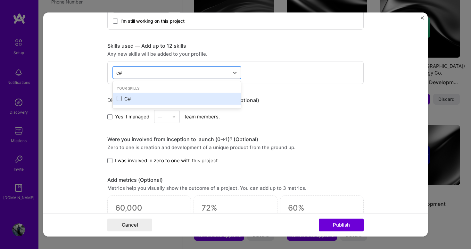
click at [130, 99] on div "C#" at bounding box center [177, 98] width 120 height 7
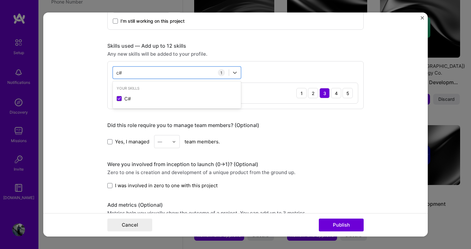
type input "c"
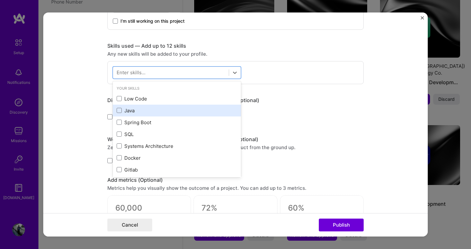
click at [131, 110] on div "Java" at bounding box center [177, 110] width 120 height 7
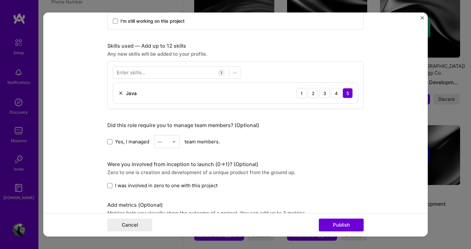
click at [340, 114] on div "Editing suggested project This project is suggested based on your LinkedIn, res…" at bounding box center [235, 79] width 256 height 689
click at [342, 229] on button "Publish" at bounding box center [341, 225] width 45 height 13
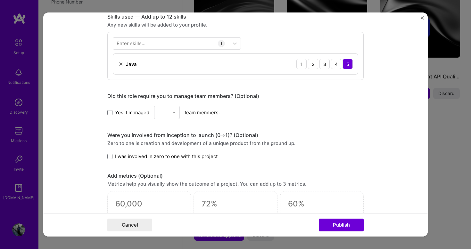
scroll to position [261, 0]
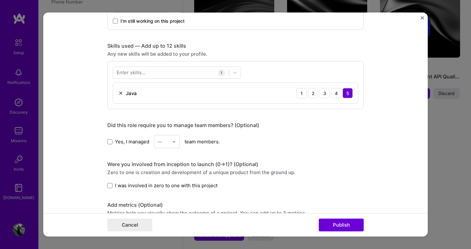
click at [439, 116] on div "Project title Company HPE Project industry Industry Project Link (Optional) Dra…" at bounding box center [235, 124] width 471 height 249
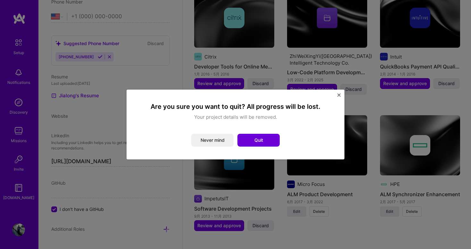
click at [338, 94] on img "Close" at bounding box center [338, 95] width 3 height 3
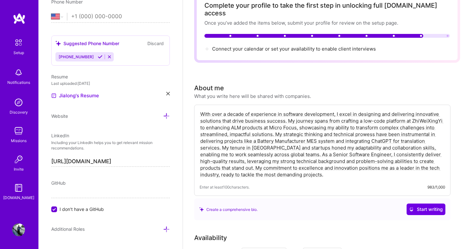
scroll to position [0, 0]
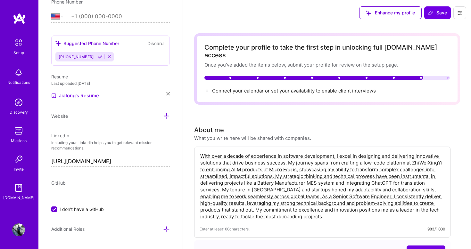
click at [249, 87] on div "Connect your calendar or set your availability to enable client interviews →" at bounding box center [294, 90] width 164 height 7
click at [258, 88] on span "Connect your calendar or set your availability to enable client interviews →" at bounding box center [296, 91] width 169 height 6
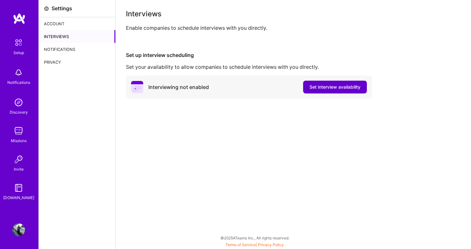
click at [325, 87] on span "Set interview availability" at bounding box center [334, 87] width 51 height 6
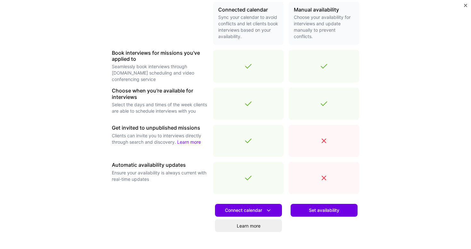
scroll to position [200, 0]
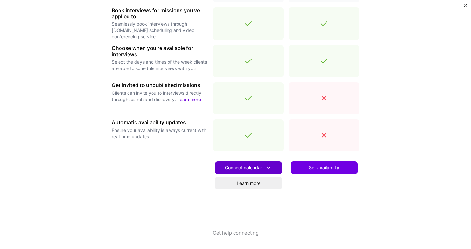
click at [265, 169] on span "Connect calendar" at bounding box center [248, 168] width 47 height 7
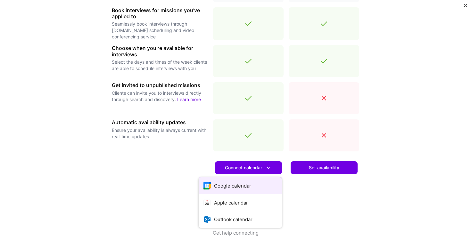
click at [254, 186] on button "Google calendar" at bounding box center [240, 185] width 83 height 17
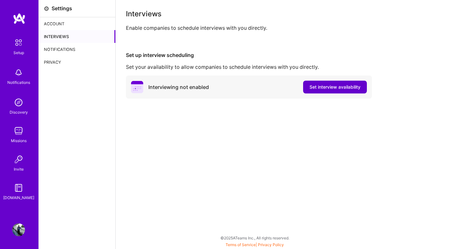
click at [323, 90] on button "Set interview availability" at bounding box center [335, 87] width 64 height 13
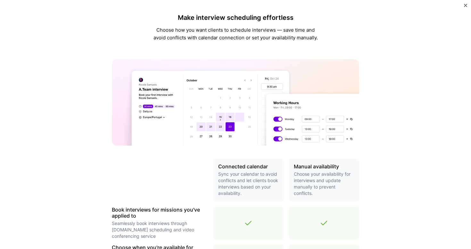
scroll to position [135, 0]
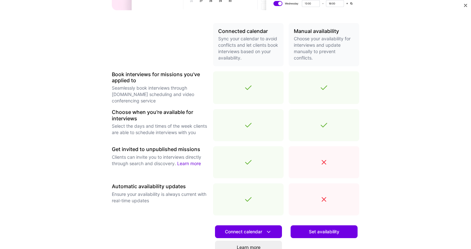
click at [324, 164] on icon at bounding box center [324, 163] width 8 height 8
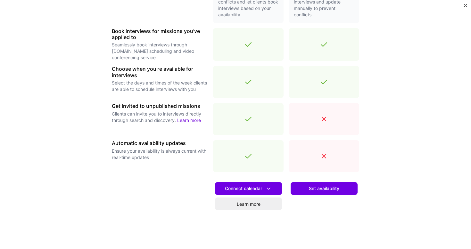
scroll to position [200, 0]
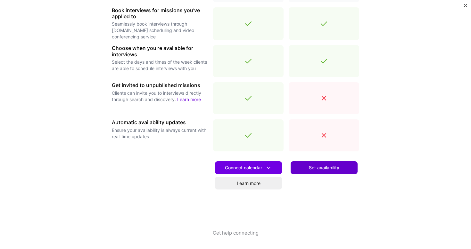
click at [337, 170] on span "Set availability" at bounding box center [324, 168] width 30 height 6
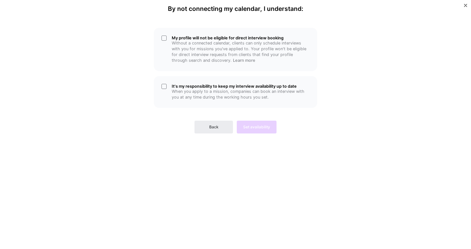
scroll to position [0, 0]
click at [204, 126] on button "Back" at bounding box center [213, 127] width 38 height 13
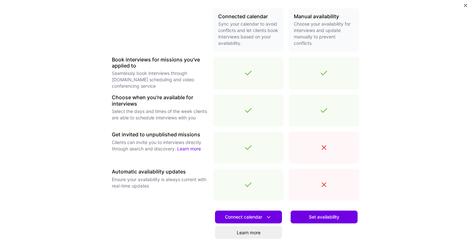
scroll to position [200, 0]
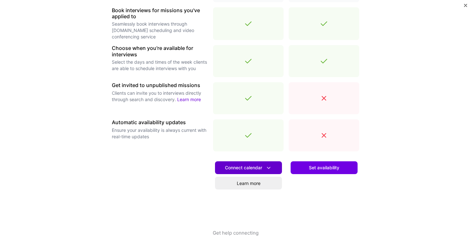
click at [260, 168] on span "Connect calendar" at bounding box center [248, 168] width 47 height 7
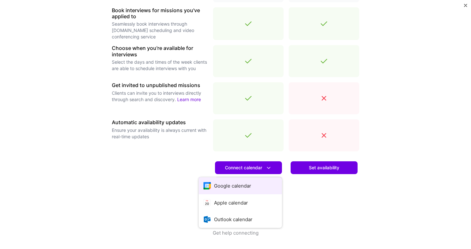
click at [250, 188] on button "Google calendar" at bounding box center [240, 185] width 83 height 17
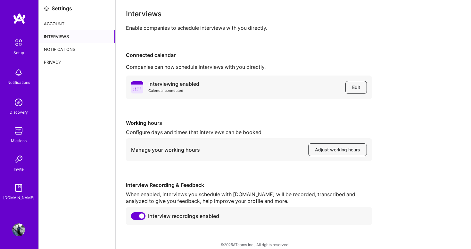
click at [65, 27] on div "Account" at bounding box center [77, 23] width 77 height 13
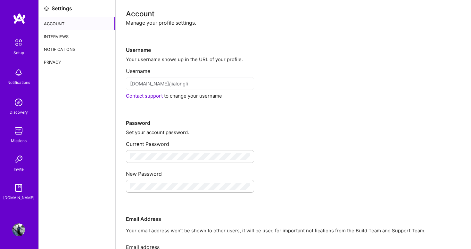
click at [20, 43] on img at bounding box center [18, 42] width 13 height 13
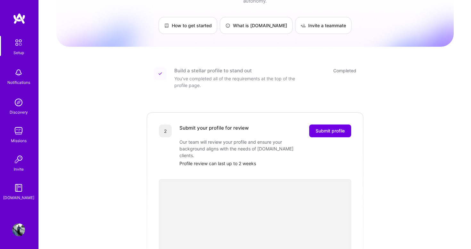
scroll to position [59, 0]
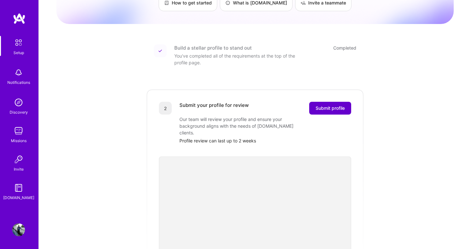
click at [332, 105] on span "Submit profile" at bounding box center [329, 108] width 29 height 6
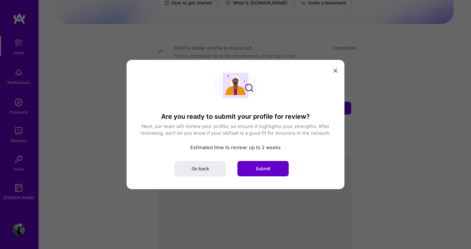
click at [271, 168] on button "Submit" at bounding box center [262, 168] width 51 height 15
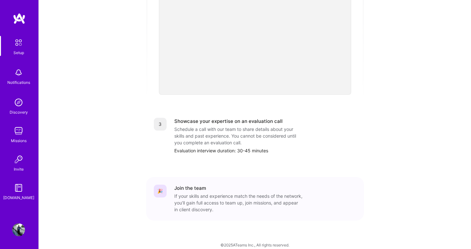
scroll to position [0, 0]
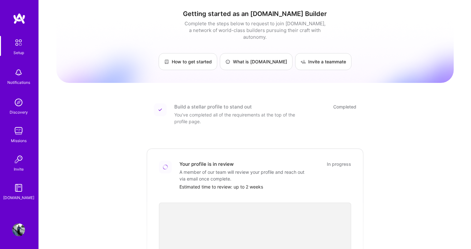
click at [22, 40] on img at bounding box center [18, 42] width 13 height 13
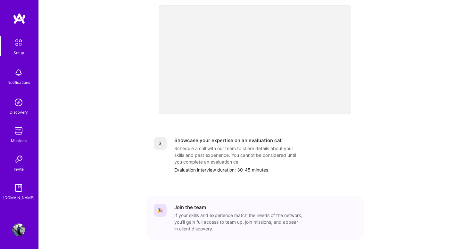
scroll to position [217, 0]
